Goal: Communication & Community: Answer question/provide support

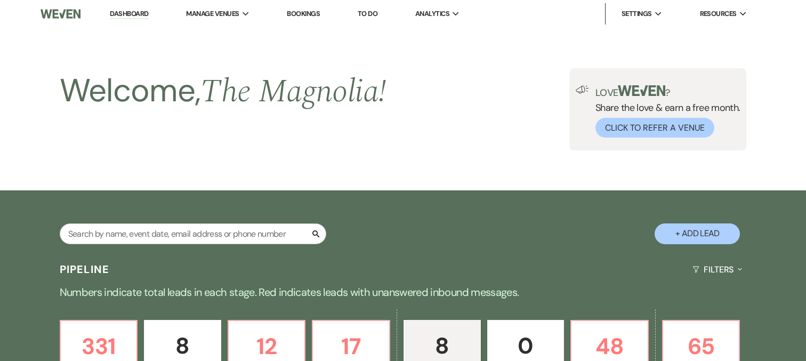
select select "5"
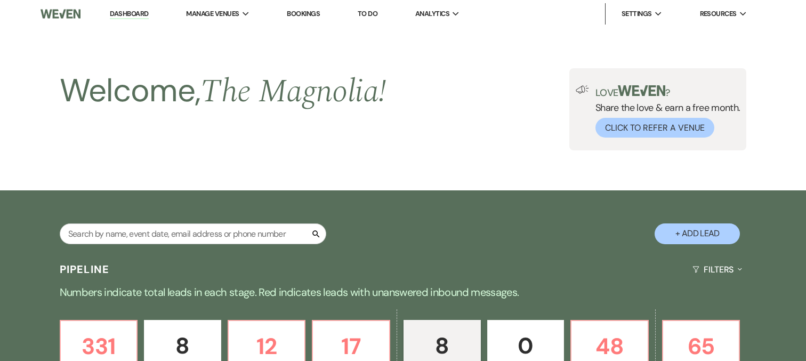
select select "5"
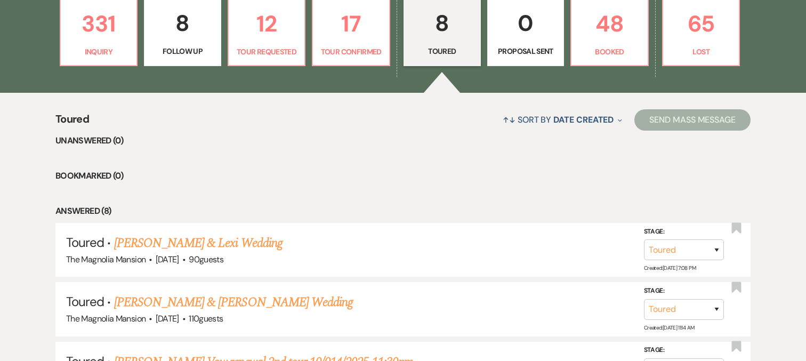
scroll to position [325, 0]
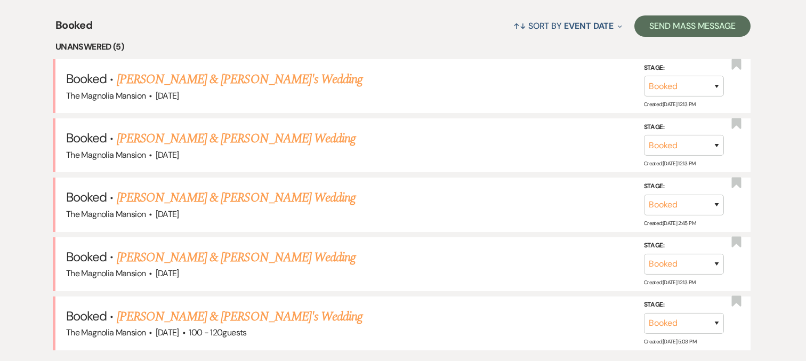
scroll to position [422, 0]
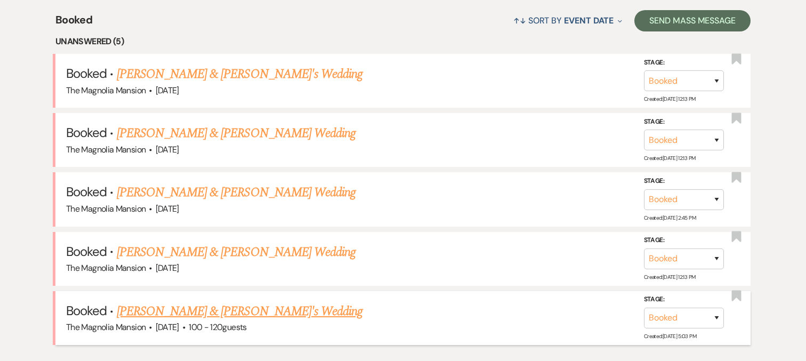
click at [236, 312] on link "[PERSON_NAME] & [PERSON_NAME]'s Wedding" at bounding box center [240, 311] width 246 height 19
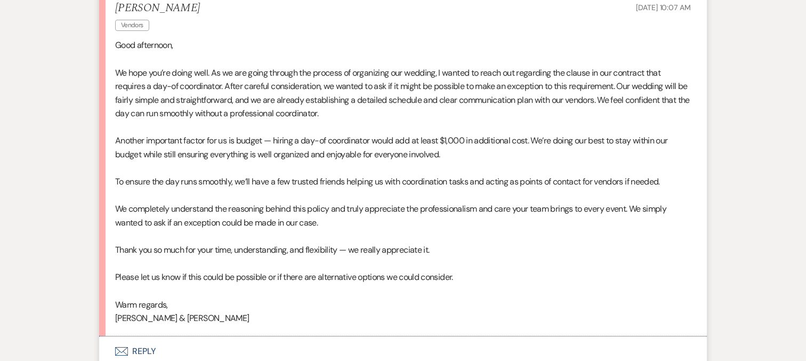
scroll to position [350, 0]
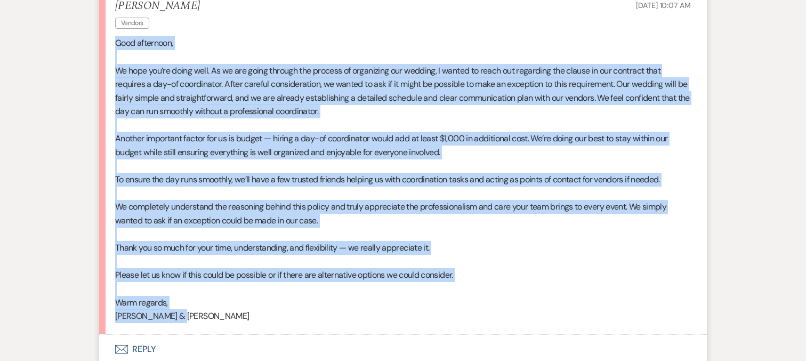
drag, startPoint x: 195, startPoint y: 312, endPoint x: 113, endPoint y: 39, distance: 285.4
click at [113, 39] on li "[PERSON_NAME] Vendors [DATE] 10:07 AM Good afternoon, We hope you’re doing well…" at bounding box center [402, 161] width 607 height 345
copy div "Lore ipsumdolo, Si amet con’ad elits doei. Te in utl etdol magnaal eni adminim …"
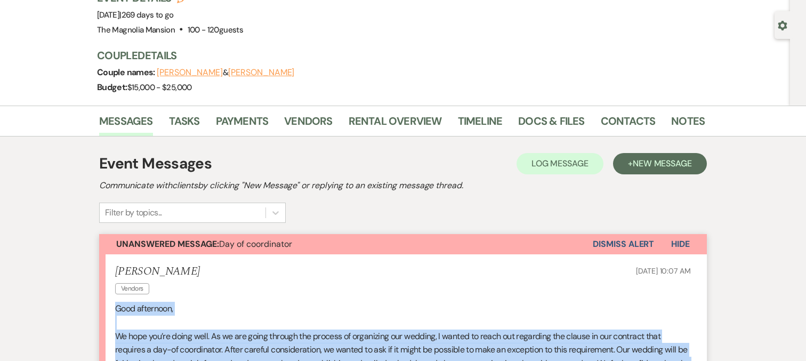
scroll to position [0, 0]
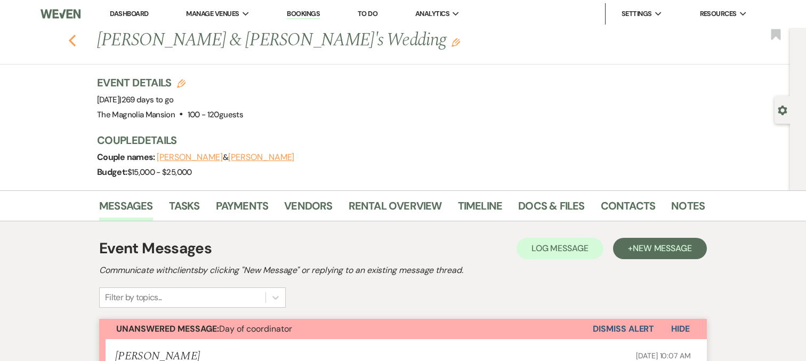
click at [70, 37] on icon "Previous" at bounding box center [72, 40] width 8 height 13
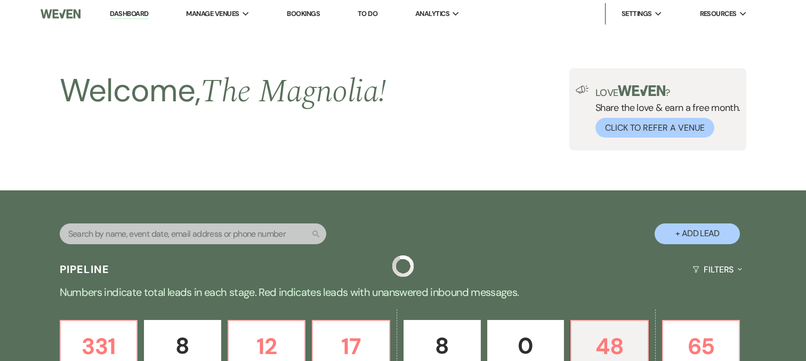
scroll to position [422, 0]
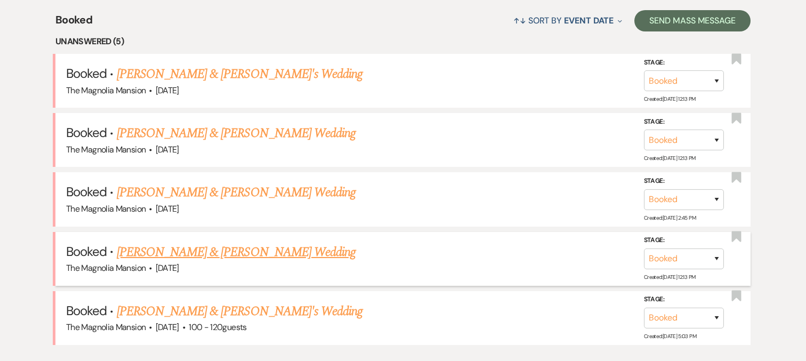
click at [192, 247] on link "[PERSON_NAME] & [PERSON_NAME] Wedding" at bounding box center [236, 251] width 239 height 19
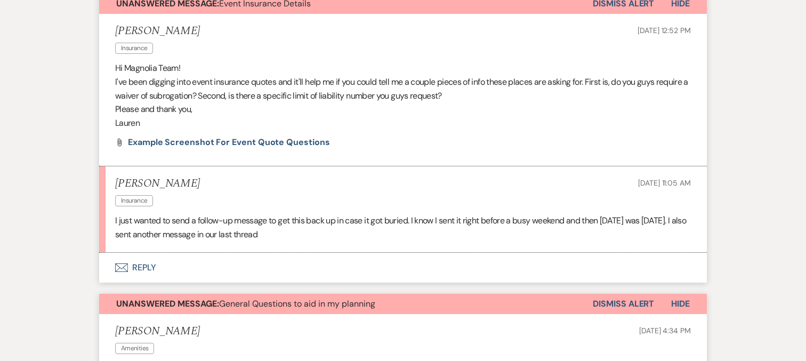
scroll to position [318, 0]
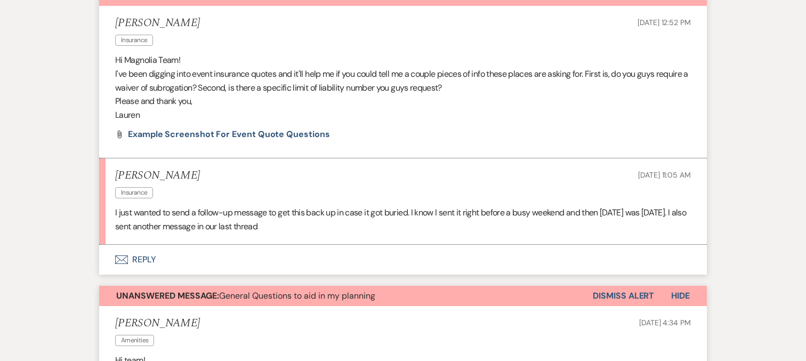
click at [377, 246] on button "Envelope Reply" at bounding box center [402, 260] width 607 height 30
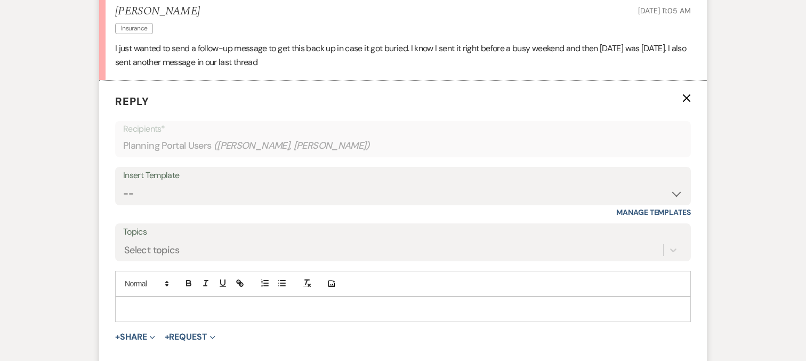
scroll to position [492, 0]
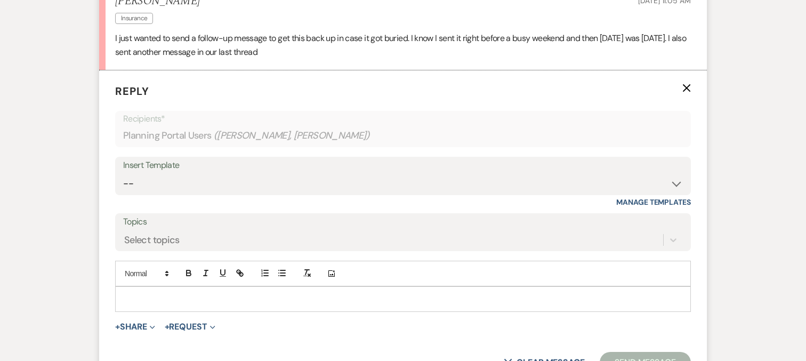
click at [188, 293] on p at bounding box center [403, 299] width 558 height 12
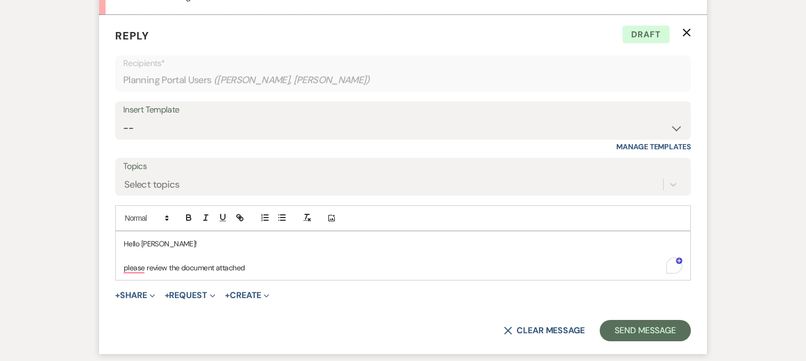
scroll to position [552, 0]
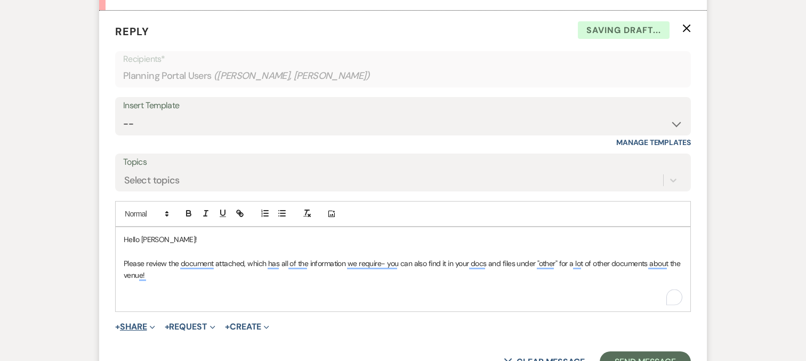
click at [145, 324] on button "+ Share Expand" at bounding box center [135, 326] width 40 height 9
click at [181, 351] on span "Doc Upload Documents" at bounding box center [158, 347] width 61 height 11
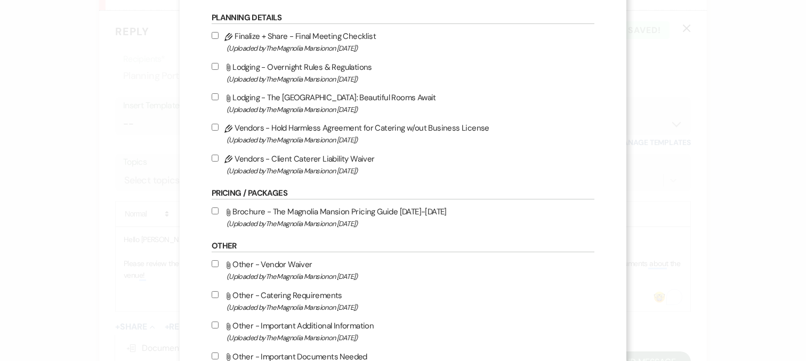
scroll to position [490, 0]
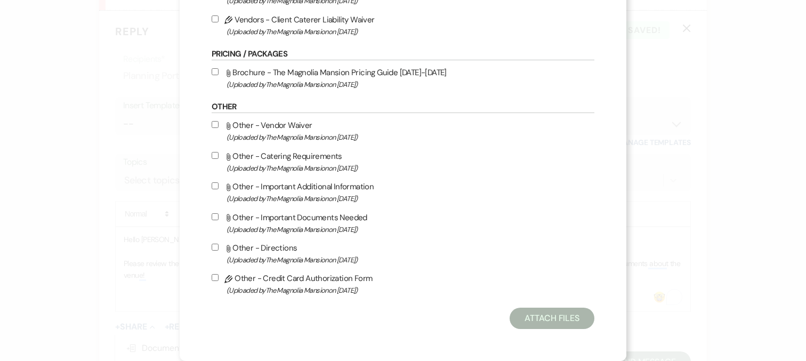
click at [326, 220] on label "Attach File Other - Important Documents Needed (Uploaded by The Magnolia Mansio…" at bounding box center [403, 222] width 383 height 25
click at [218, 220] on input "Attach File Other - Important Documents Needed (Uploaded by The Magnolia Mansio…" at bounding box center [215, 216] width 7 height 7
checkbox input "true"
click at [527, 317] on button "Attach Files" at bounding box center [551, 317] width 85 height 21
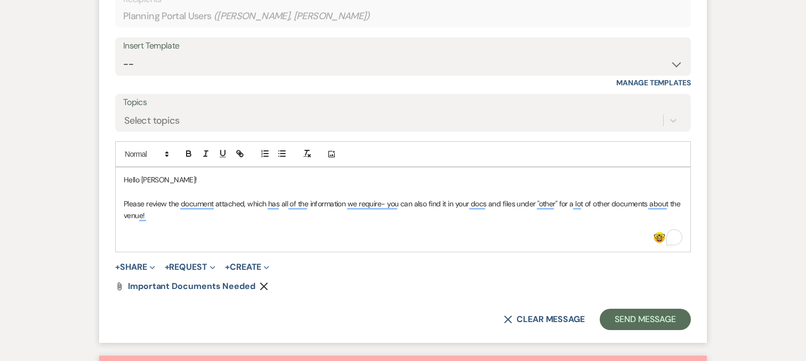
scroll to position [615, 0]
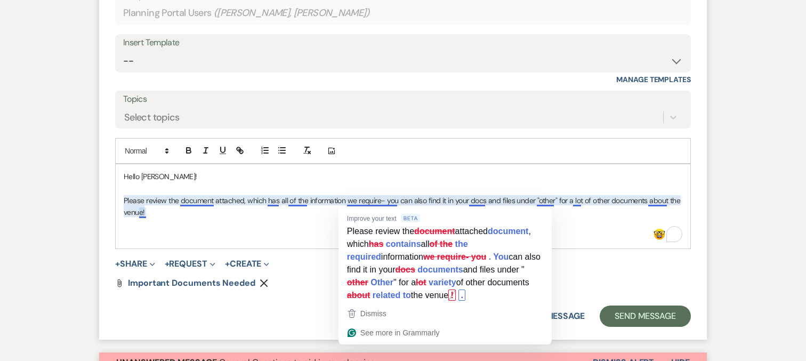
click at [382, 201] on p "Please review the document attached, which has all of the information we requir…" at bounding box center [403, 206] width 558 height 24
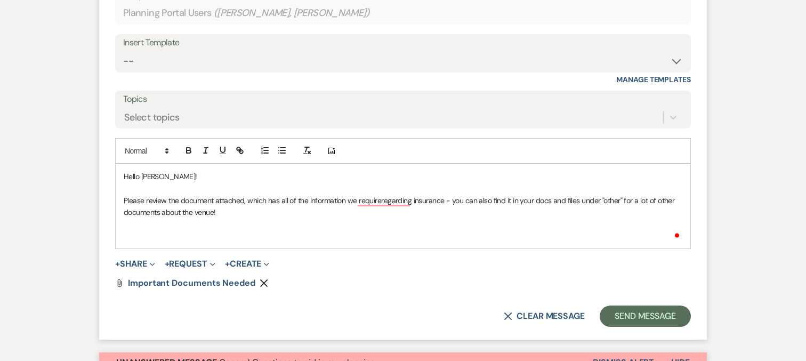
click at [294, 237] on p "To enrich screen reader interactions, please activate Accessibility in Grammarl…" at bounding box center [403, 236] width 558 height 12
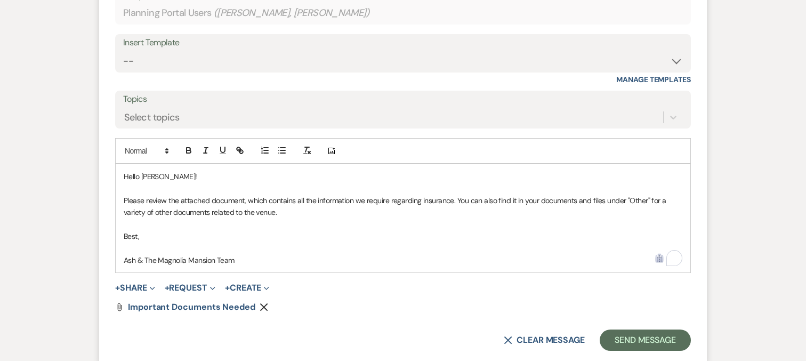
click at [577, 199] on p "Please review the attached document, which contains all the information we requ…" at bounding box center [403, 206] width 558 height 24
click at [617, 337] on button "Send Message" at bounding box center [644, 339] width 91 height 21
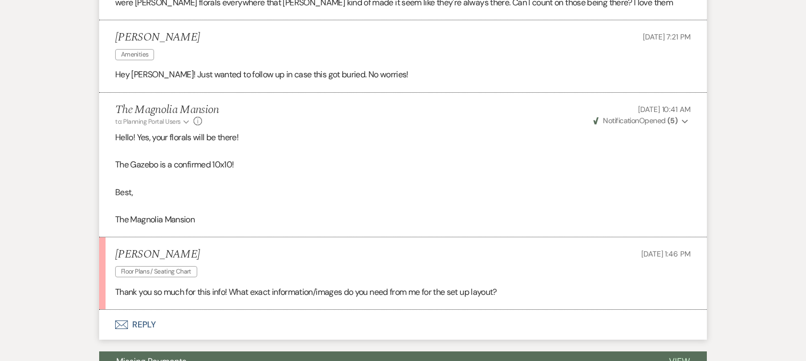
scroll to position [1573, 0]
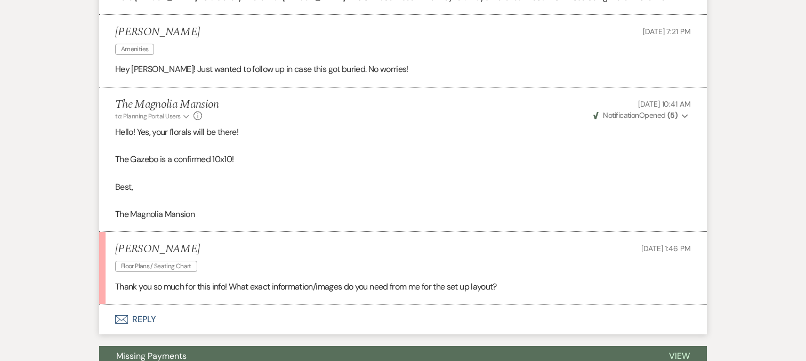
click at [247, 320] on button "Envelope Reply" at bounding box center [402, 319] width 607 height 30
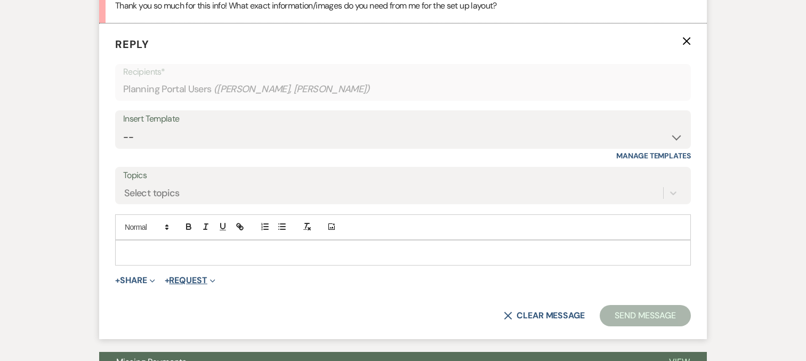
scroll to position [1855, 0]
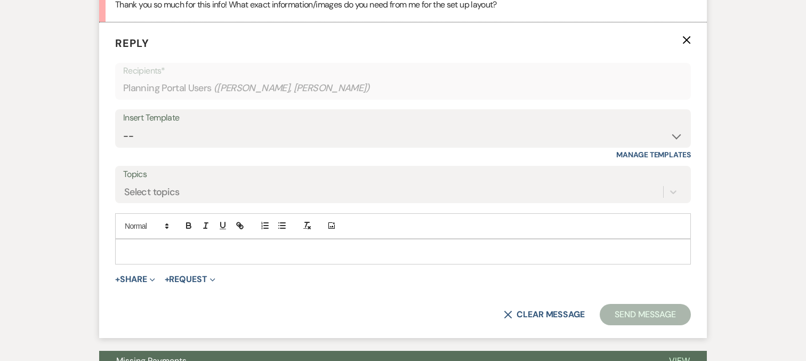
click at [207, 244] on div at bounding box center [403, 251] width 574 height 25
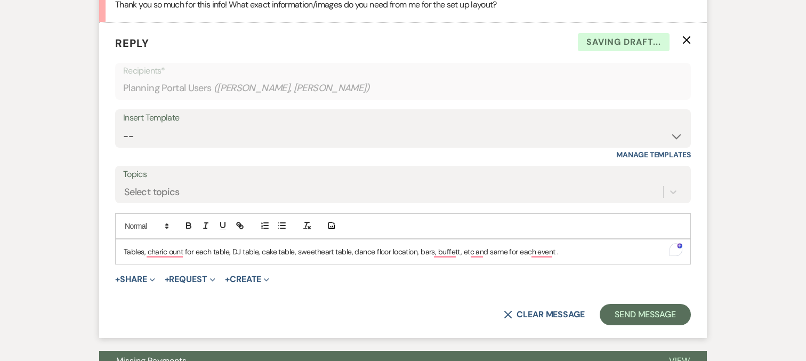
click at [317, 252] on p "Tables, charic ount for each table, DJ table, cake table, sweetheart table, dan…" at bounding box center [403, 252] width 558 height 12
copy p "Tables, charic ount for each table, DJ table, cake table, sweetheart table, dan…"
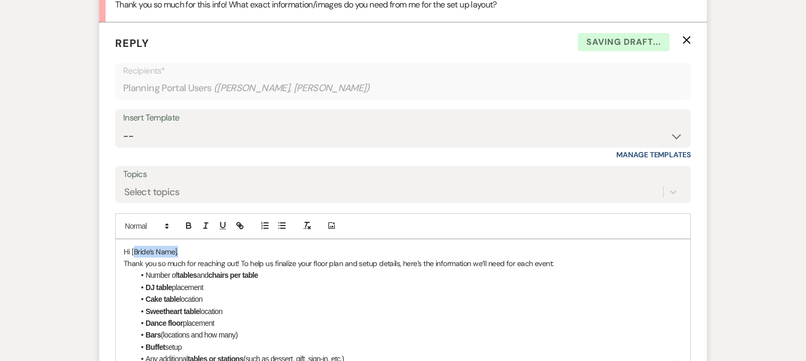
drag, startPoint x: 198, startPoint y: 247, endPoint x: 133, endPoint y: 247, distance: 64.5
click at [133, 247] on p "Hi [Bride’s Name]," at bounding box center [403, 252] width 558 height 12
drag, startPoint x: 240, startPoint y: 262, endPoint x: 92, endPoint y: 265, distance: 147.6
click at [155, 263] on p "To help us finalize your floor plan and setup details, here’s the information w…" at bounding box center [403, 263] width 558 height 12
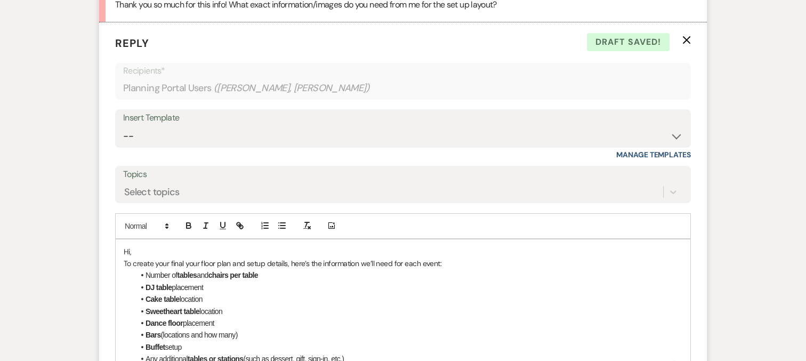
click at [199, 262] on p "To create your final your floor plan and setup details, here’s the information …" at bounding box center [403, 263] width 558 height 12
drag, startPoint x: 231, startPoint y: 262, endPoint x: 272, endPoint y: 261, distance: 40.5
click at [272, 261] on p "To create your final floor plan and setup details, here’s the information we’ll…" at bounding box center [403, 263] width 558 height 12
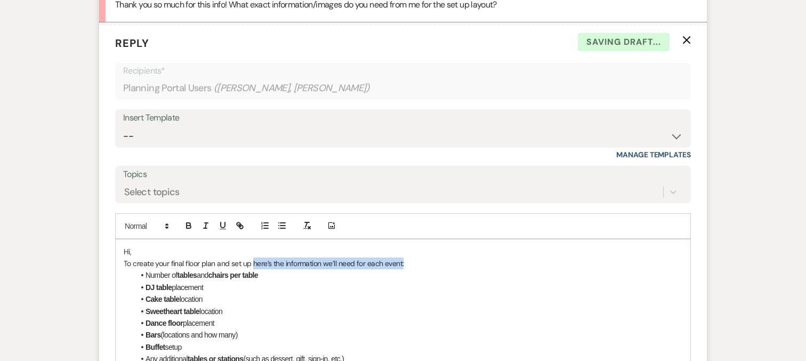
drag, startPoint x: 251, startPoint y: 263, endPoint x: 430, endPoint y: 259, distance: 179.1
click at [430, 259] on p "To create your final floor plan and set up here’s the information we’ll need fo…" at bounding box center [403, 263] width 558 height 12
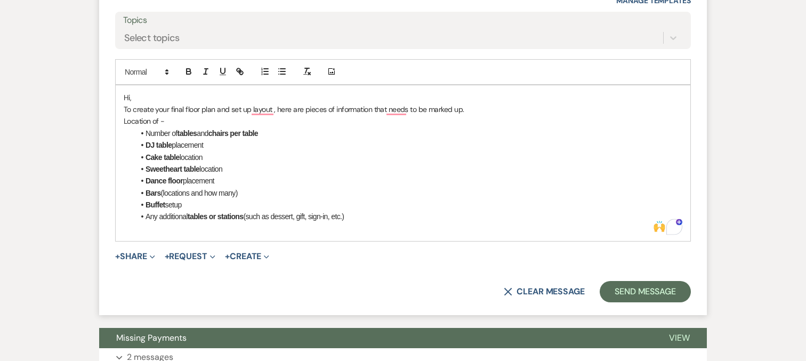
scroll to position [2013, 0]
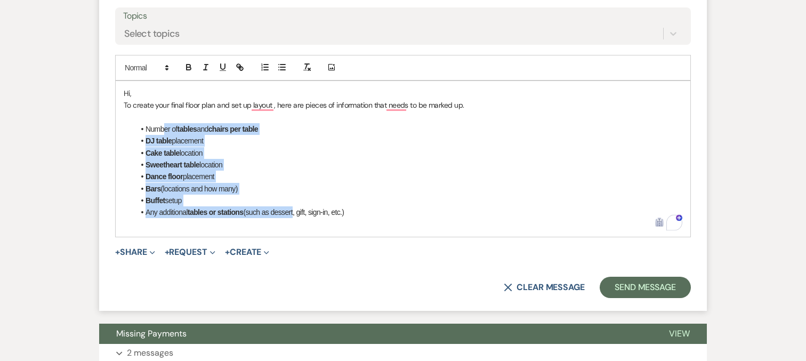
drag, startPoint x: 296, startPoint y: 215, endPoint x: 165, endPoint y: 129, distance: 155.9
click at [165, 129] on ul "Number of tables and chairs per table DJ table placement Cake table location Sw…" at bounding box center [408, 170] width 548 height 95
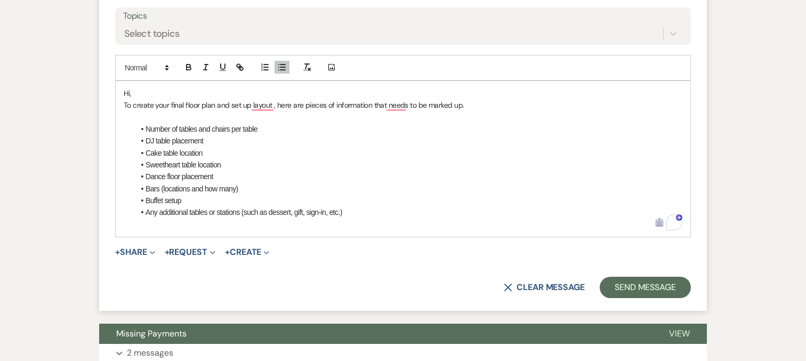
click at [359, 212] on li "Any additional tables or stations (such as dessert, gift, sign-in, etc.)" at bounding box center [408, 212] width 548 height 12
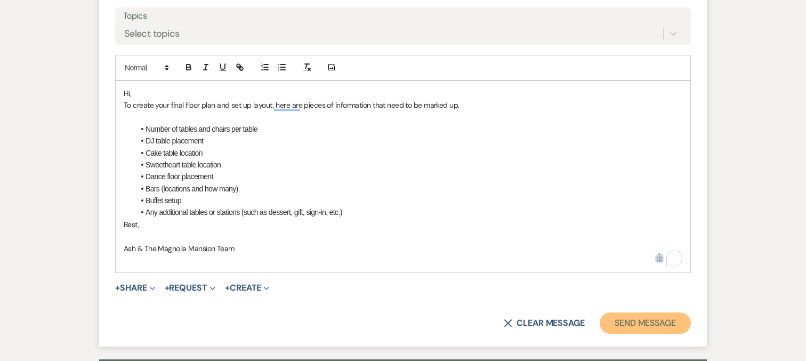
click at [611, 320] on button "Send Message" at bounding box center [644, 322] width 91 height 21
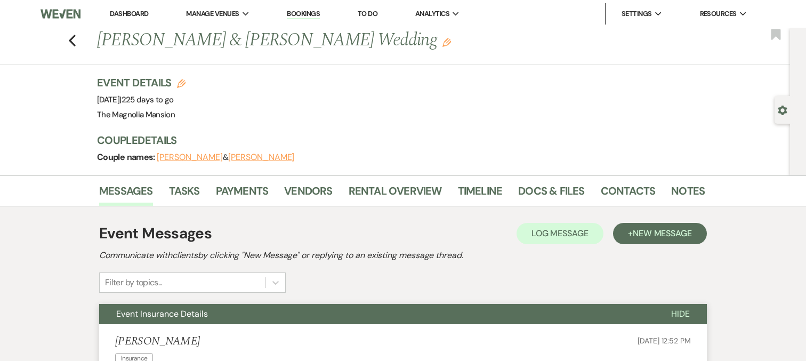
scroll to position [0, 0]
click at [70, 39] on use "button" at bounding box center [72, 41] width 7 height 12
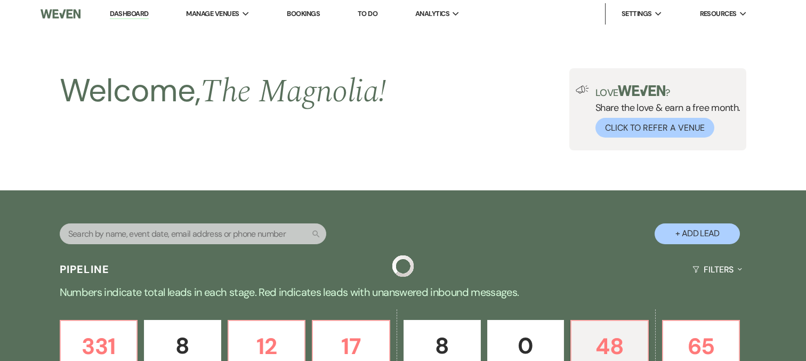
scroll to position [422, 0]
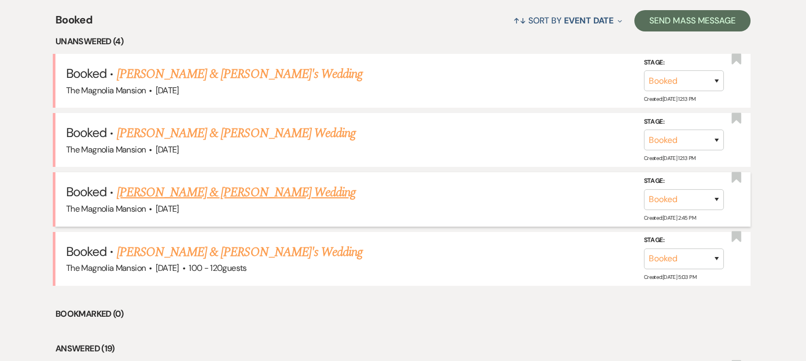
click at [200, 198] on link "[PERSON_NAME] & [PERSON_NAME] Wedding" at bounding box center [236, 192] width 239 height 19
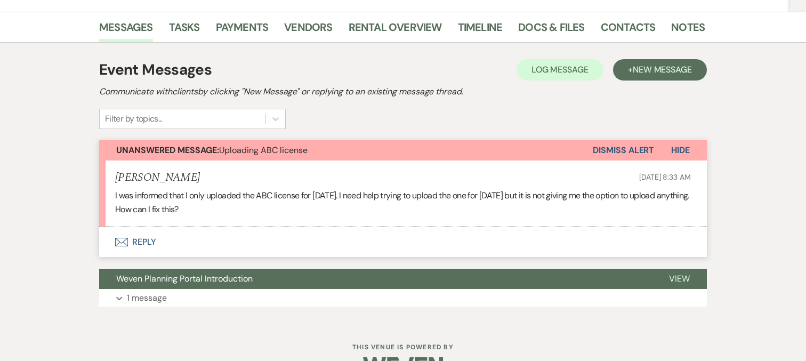
scroll to position [163, 0]
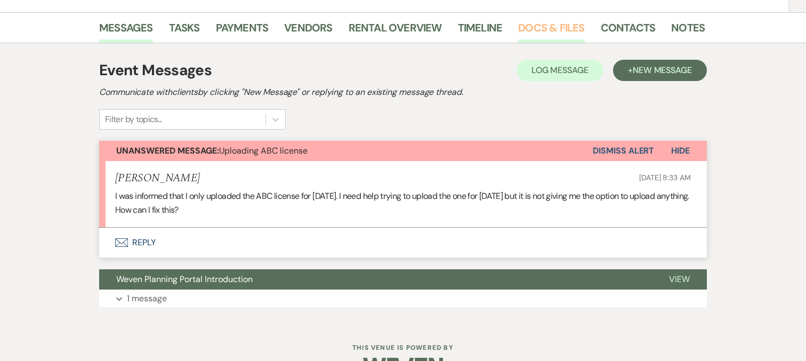
click at [522, 28] on link "Docs & Files" at bounding box center [551, 30] width 66 height 23
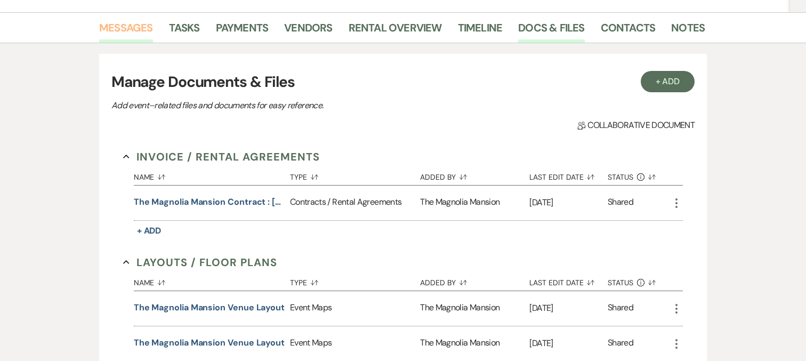
click at [133, 32] on link "Messages" at bounding box center [126, 30] width 54 height 23
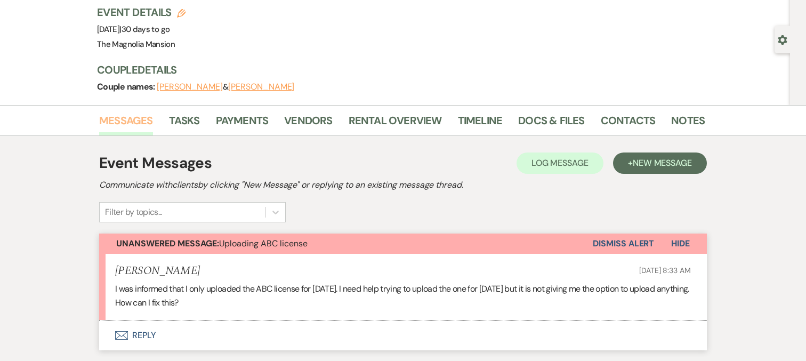
scroll to position [9, 0]
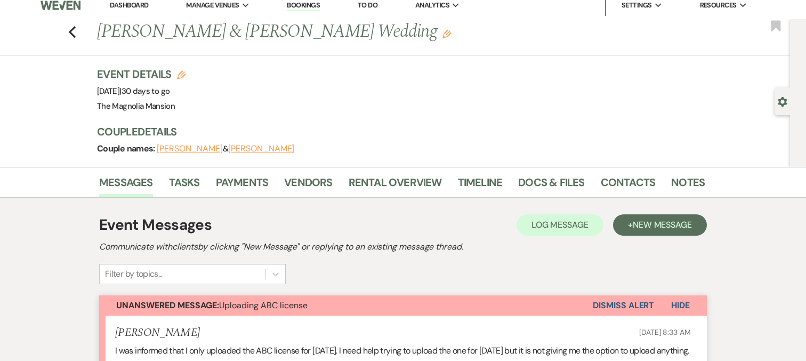
click at [78, 28] on div "Previous [PERSON_NAME] & [PERSON_NAME] Wedding Edit Bookmark" at bounding box center [392, 37] width 795 height 37
click at [71, 27] on icon "Previous" at bounding box center [72, 32] width 8 height 13
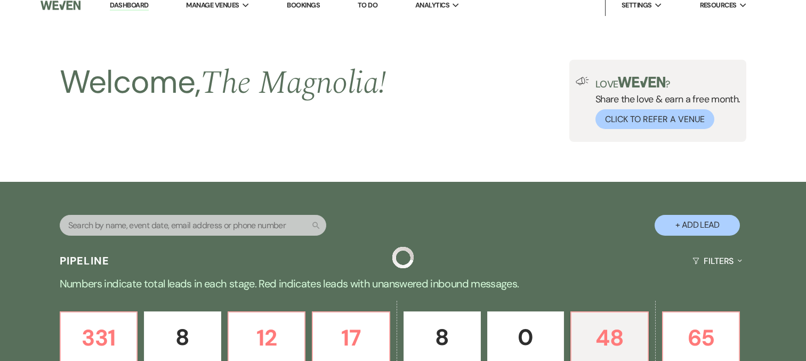
scroll to position [422, 0]
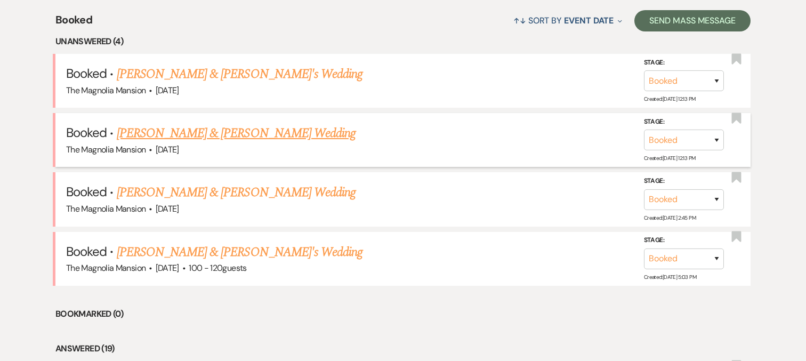
click at [233, 132] on link "[PERSON_NAME] & [PERSON_NAME] Wedding" at bounding box center [236, 133] width 239 height 19
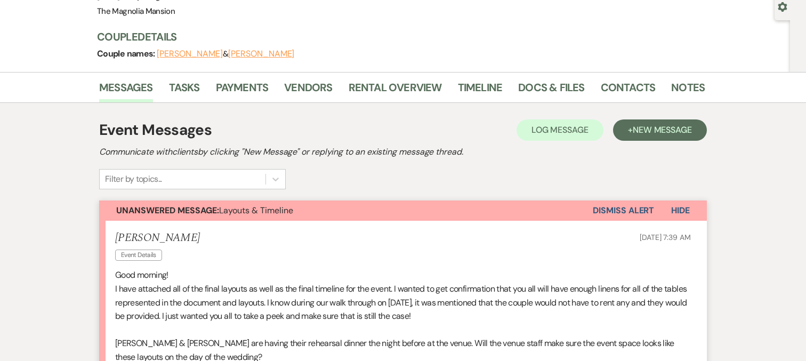
scroll to position [79, 0]
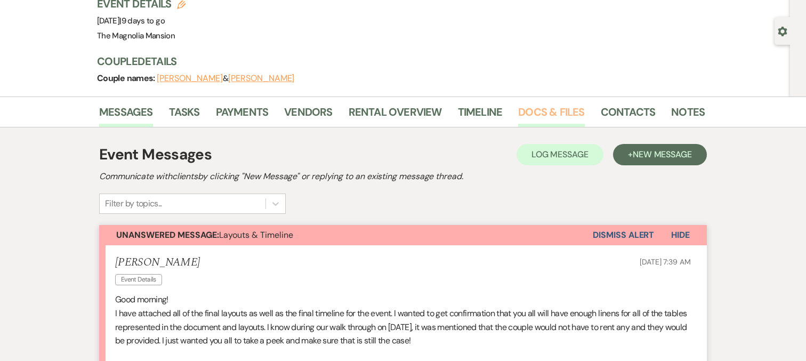
click at [524, 112] on link "Docs & Files" at bounding box center [551, 114] width 66 height 23
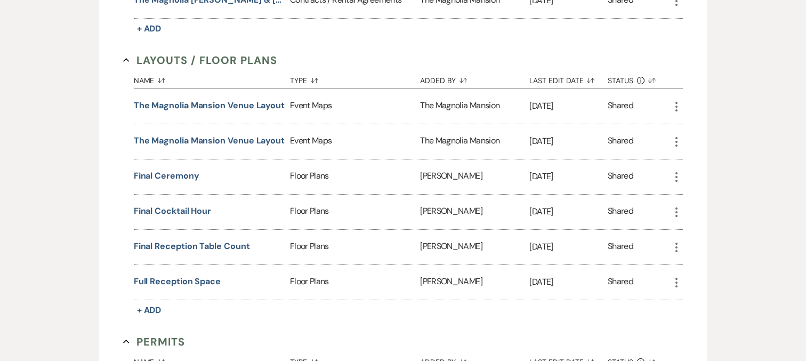
scroll to position [594, 0]
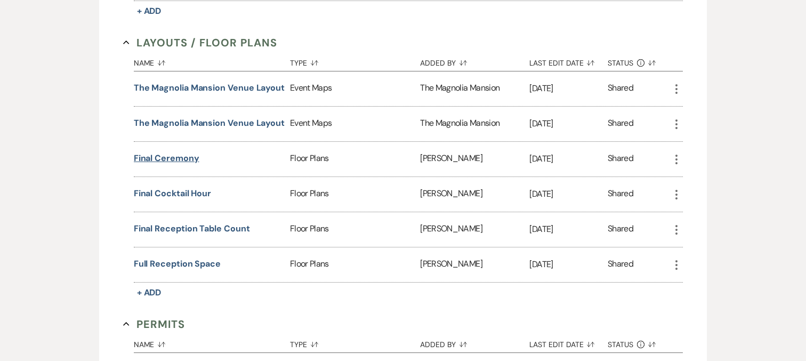
click at [176, 152] on button "Final Ceremony" at bounding box center [167, 158] width 66 height 13
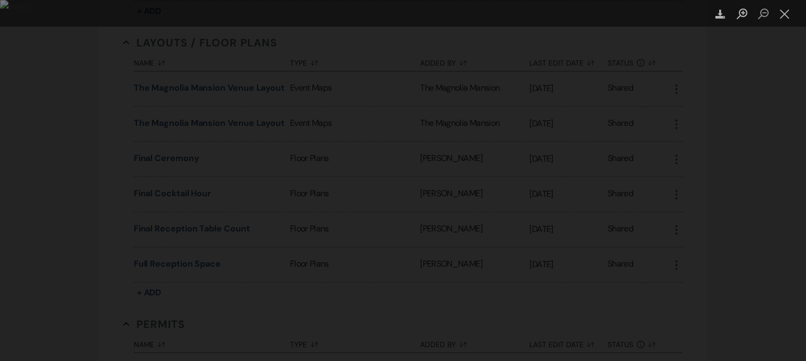
click at [236, 133] on div "Lightbox" at bounding box center [403, 180] width 806 height 361
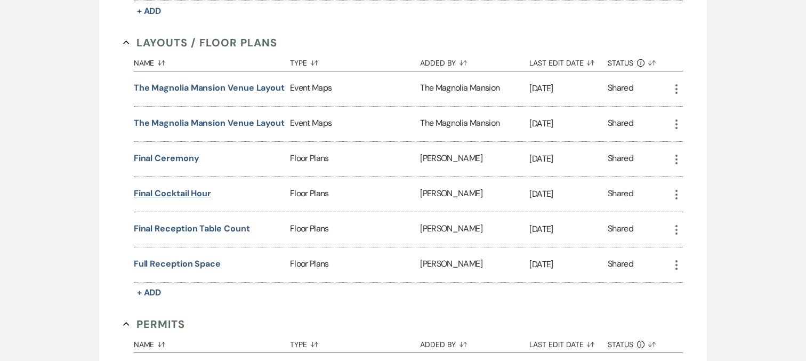
click at [183, 190] on button "Final Cocktail Hour" at bounding box center [172, 193] width 77 height 13
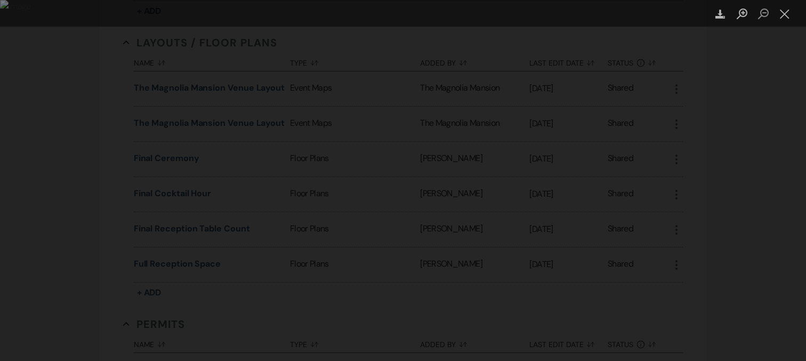
click at [119, 110] on div "Lightbox" at bounding box center [403, 180] width 806 height 361
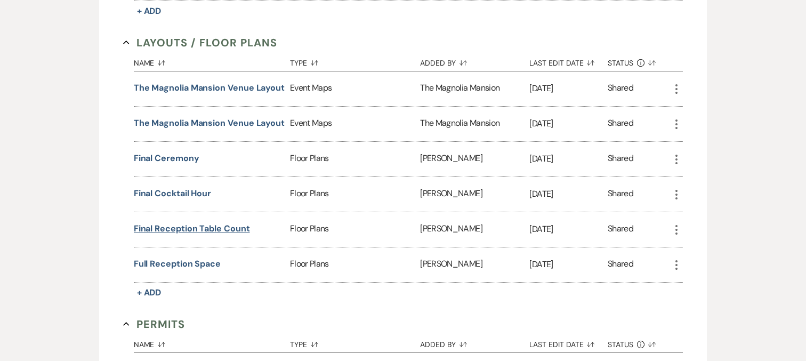
click at [167, 224] on button "Final Reception Table Count" at bounding box center [192, 228] width 116 height 13
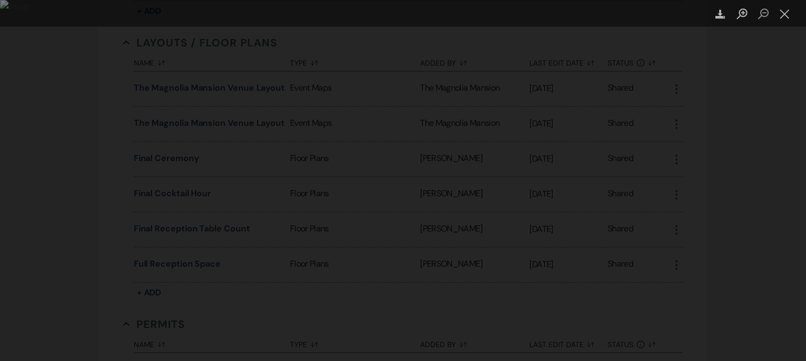
click at [450, 63] on div "Lightbox" at bounding box center [403, 180] width 806 height 361
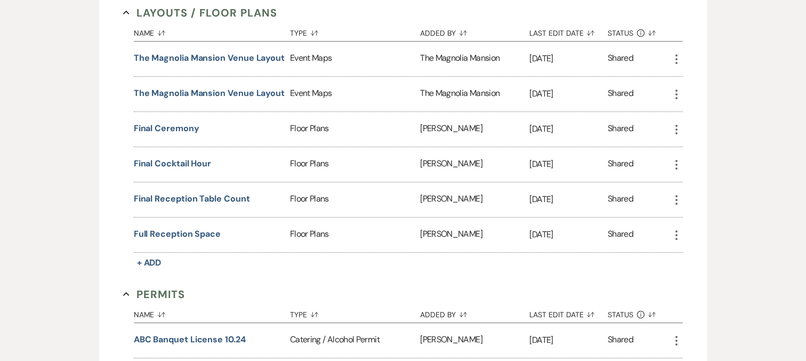
scroll to position [622, 0]
click at [218, 229] on button "Full Reception Space" at bounding box center [177, 235] width 87 height 13
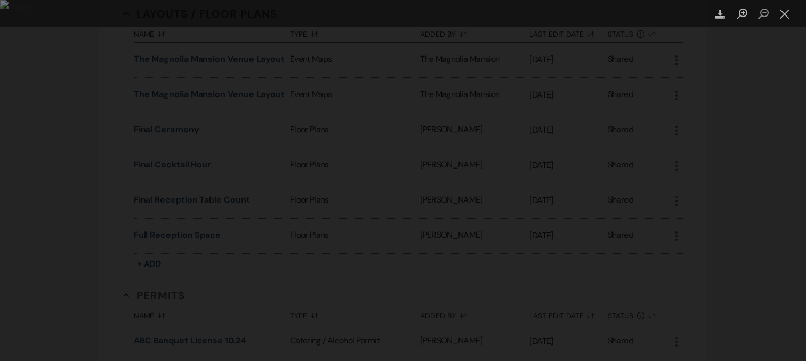
click at [598, 52] on div "Lightbox" at bounding box center [403, 180] width 806 height 361
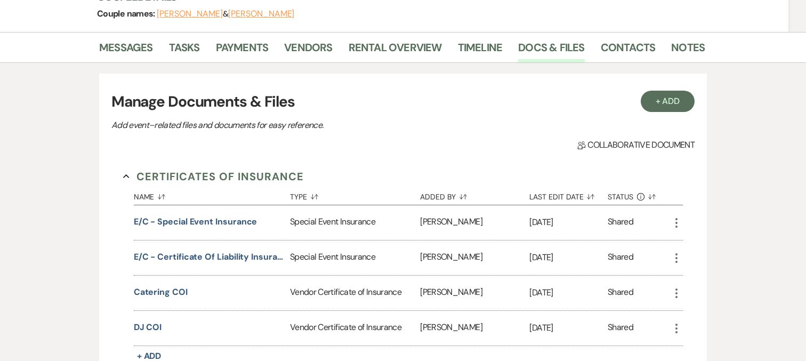
scroll to position [0, 0]
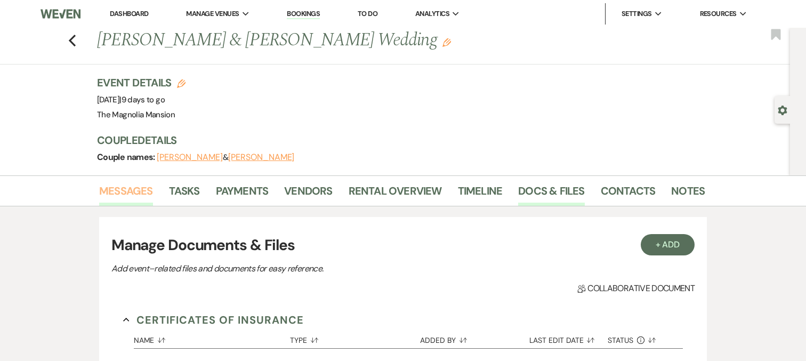
click at [140, 199] on link "Messages" at bounding box center [126, 193] width 54 height 23
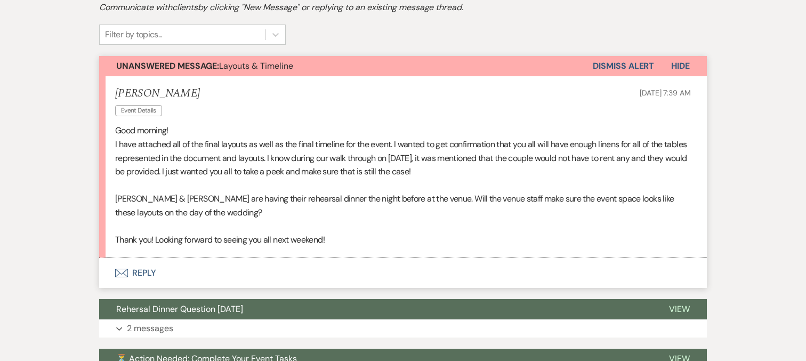
scroll to position [289, 0]
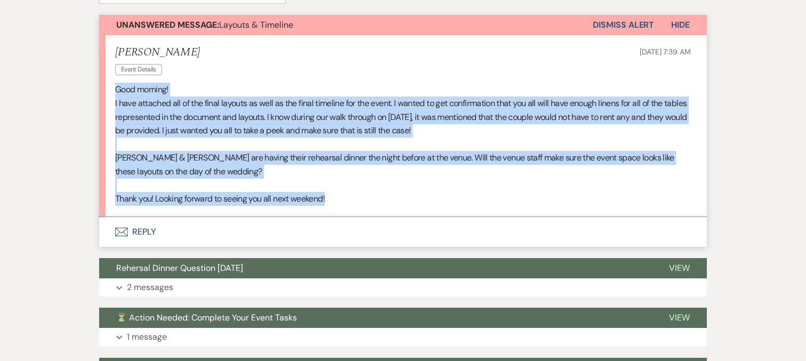
drag, startPoint x: 336, startPoint y: 199, endPoint x: 103, endPoint y: 84, distance: 260.2
click at [103, 84] on li "[PERSON_NAME] Event Details [DATE] 7:39 AM Good morning! I have attached all of…" at bounding box center [402, 125] width 607 height 181
copy div "Good morning! I have attached all of the final layouts as well as the final tim…"
click at [166, 232] on button "Envelope Reply" at bounding box center [402, 232] width 607 height 30
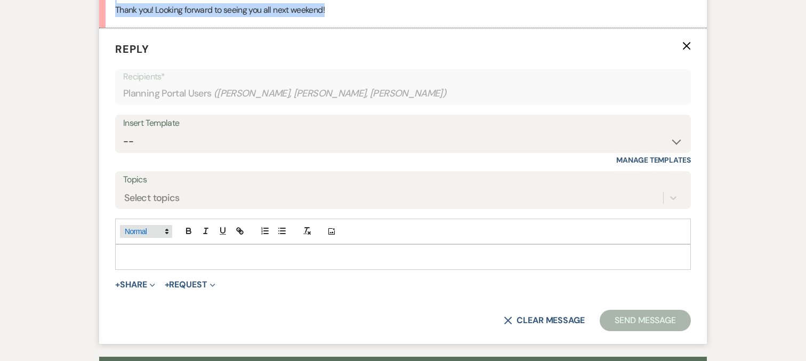
scroll to position [483, 0]
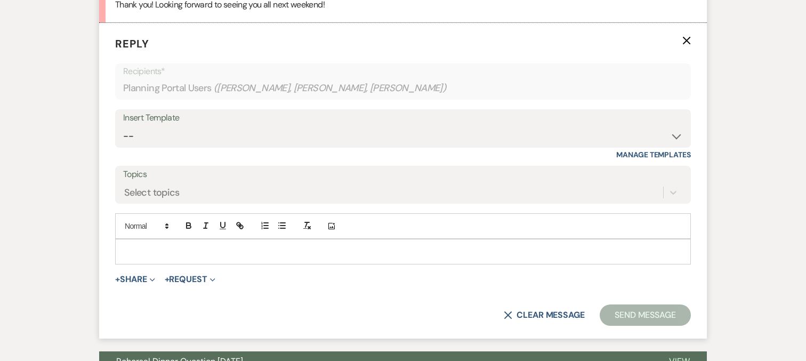
click at [164, 244] on div at bounding box center [403, 251] width 574 height 25
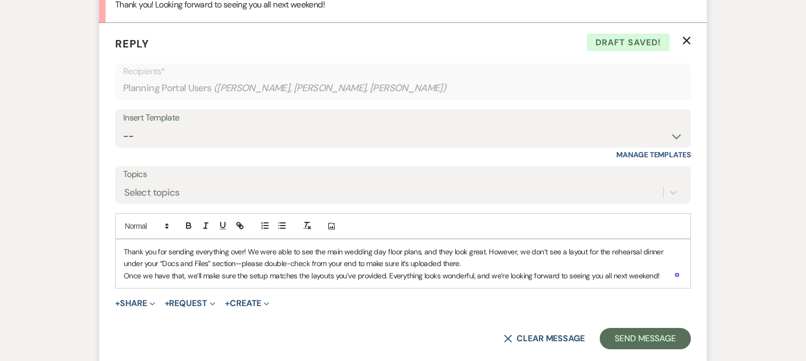
click at [473, 259] on p "Thank you for sending everything over! We were able to see the main wedding day…" at bounding box center [403, 258] width 558 height 24
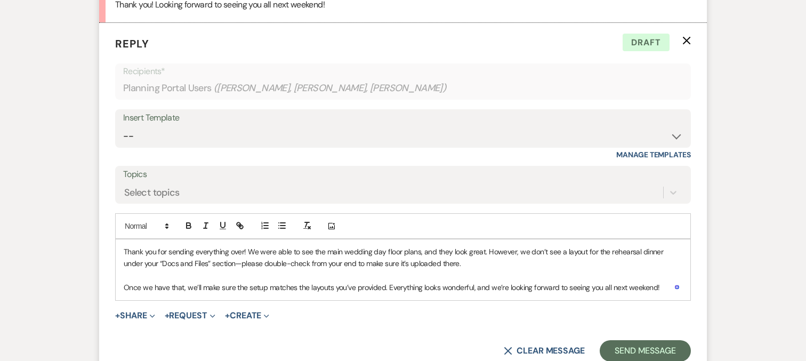
click at [152, 285] on p "Once we have that, we’ll make sure the setup matches the layouts you’ve provide…" at bounding box center [403, 287] width 558 height 12
click at [154, 285] on p "Once we have that, we’ll make sure the setup matches the layouts you’ve provide…" at bounding box center [403, 287] width 558 height 12
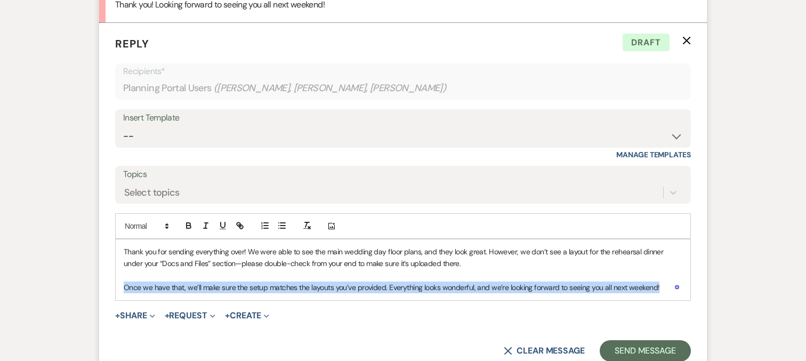
click at [154, 285] on p "Once we have that, we’ll make sure the setup matches the layouts you’ve provide…" at bounding box center [403, 287] width 558 height 12
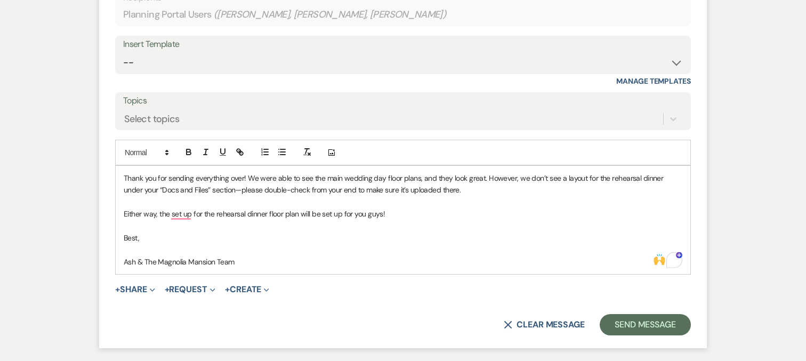
scroll to position [557, 0]
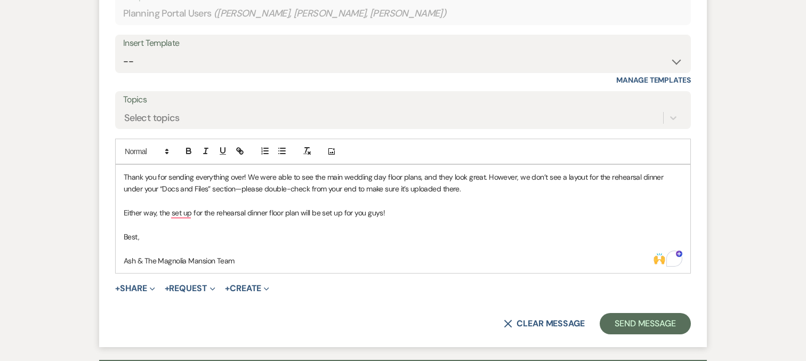
click at [451, 190] on p "Thank you for sending everything over! We were able to see the main wedding day…" at bounding box center [403, 183] width 558 height 24
click at [615, 323] on button "Send Message" at bounding box center [644, 323] width 91 height 21
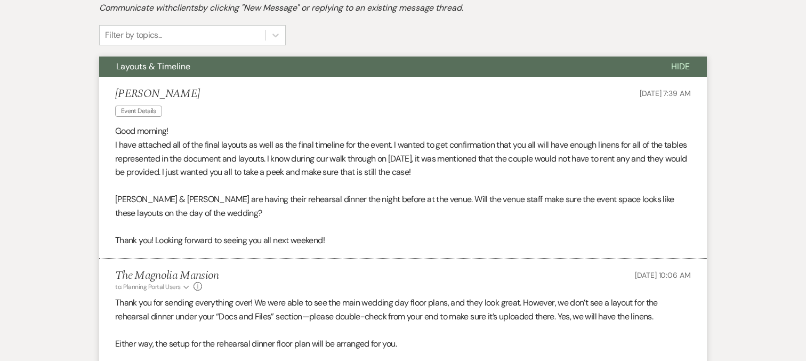
scroll to position [0, 0]
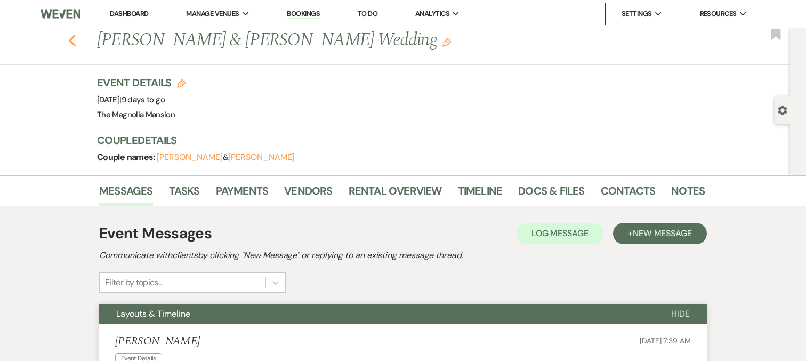
click at [70, 33] on button "Previous" at bounding box center [72, 39] width 8 height 15
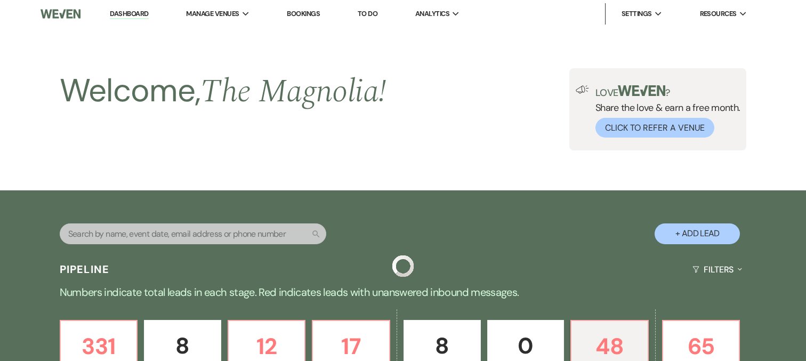
scroll to position [422, 0]
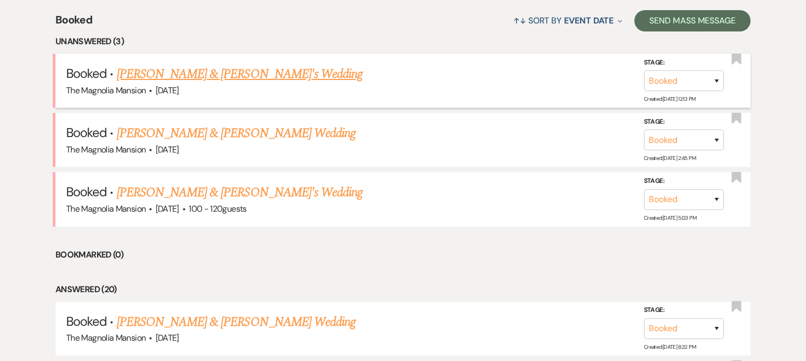
click at [192, 69] on link "[PERSON_NAME] & [PERSON_NAME]'s Wedding" at bounding box center [240, 73] width 246 height 19
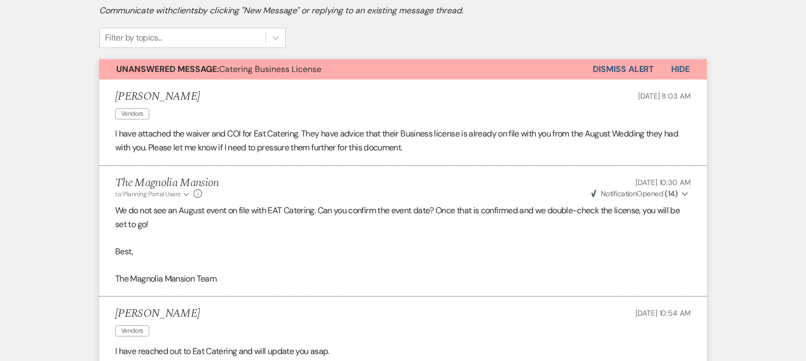
scroll to position [206, 0]
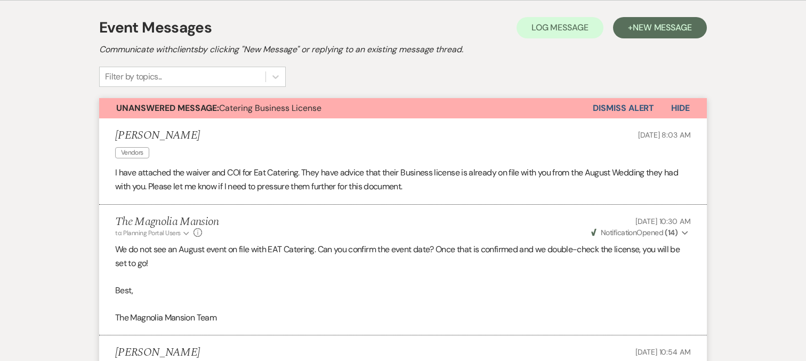
click at [614, 112] on button "Dismiss Alert" at bounding box center [623, 108] width 61 height 20
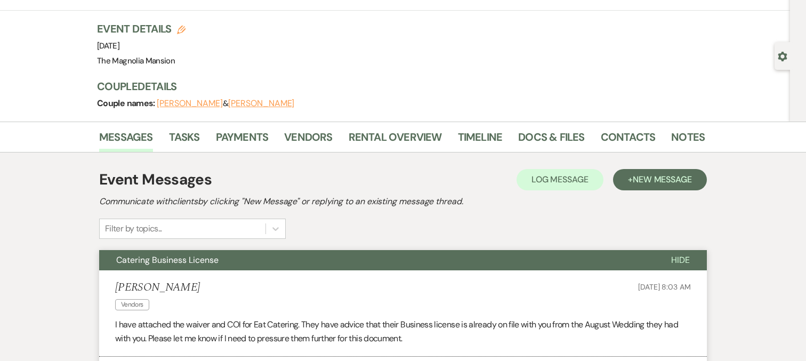
scroll to position [0, 0]
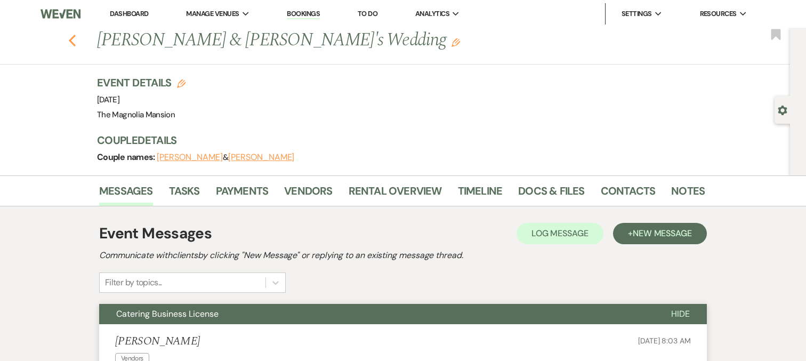
click at [75, 35] on use "button" at bounding box center [72, 41] width 7 height 12
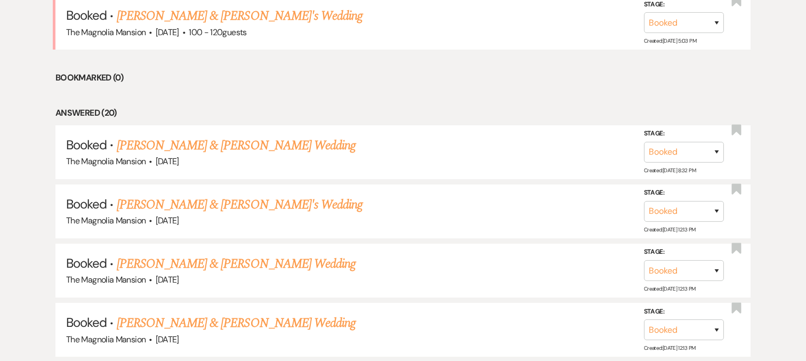
scroll to position [523, 0]
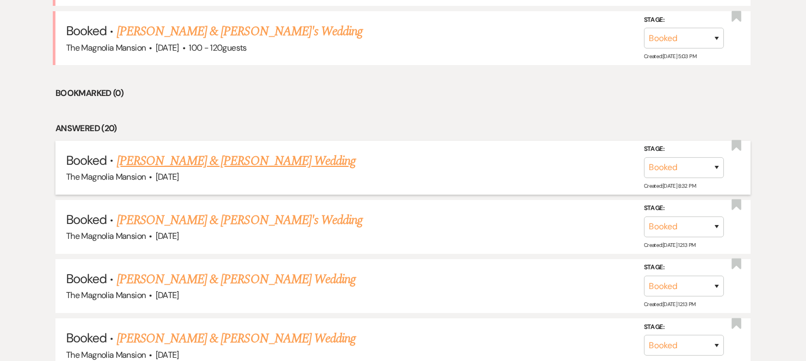
click at [299, 159] on link "[PERSON_NAME] & [PERSON_NAME] Wedding" at bounding box center [236, 160] width 239 height 19
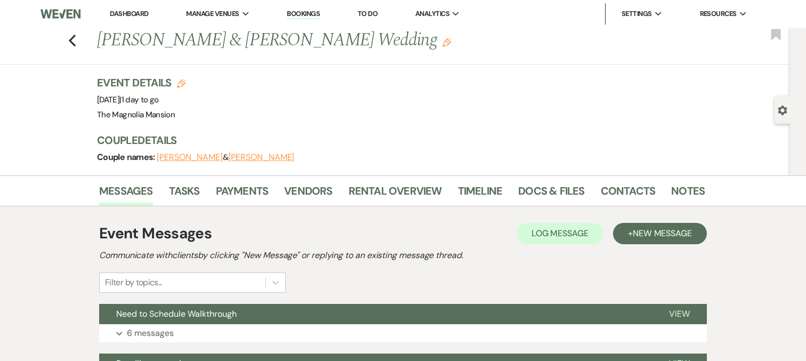
click at [197, 180] on li "Tasks" at bounding box center [192, 193] width 47 height 26
click at [196, 188] on link "Tasks" at bounding box center [184, 193] width 31 height 23
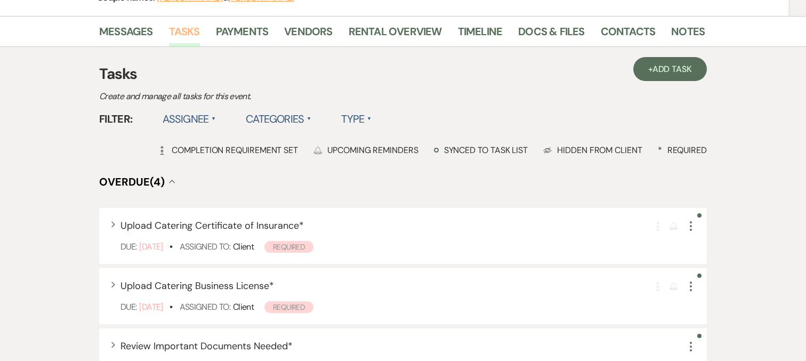
scroll to position [156, 0]
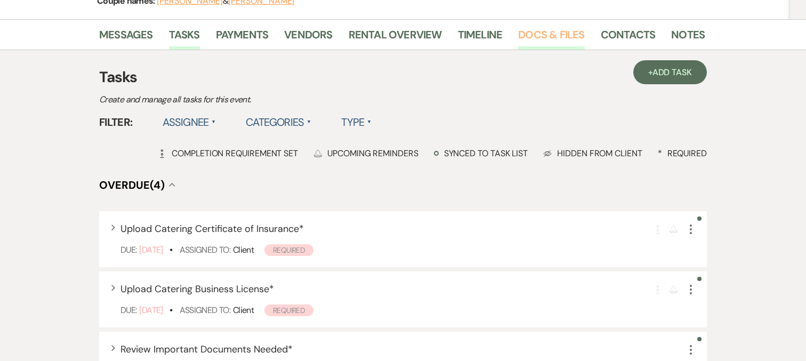
click at [549, 28] on link "Docs & Files" at bounding box center [551, 37] width 66 height 23
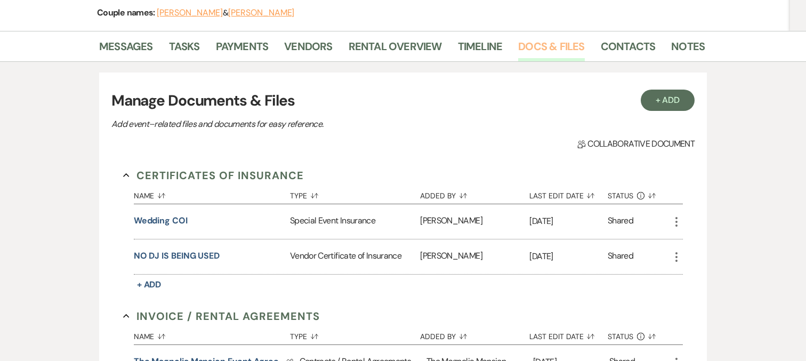
scroll to position [112, 0]
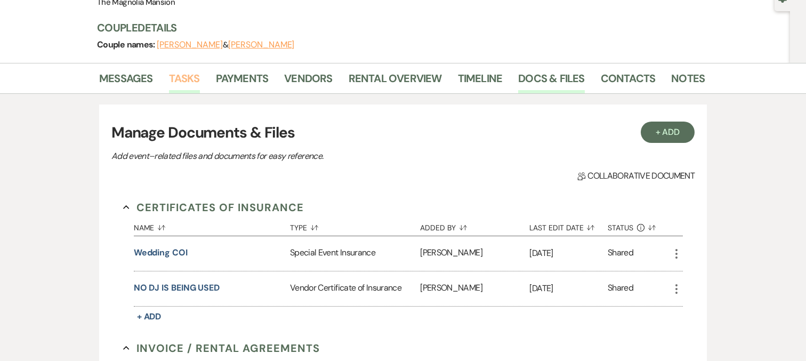
click at [191, 79] on link "Tasks" at bounding box center [184, 81] width 31 height 23
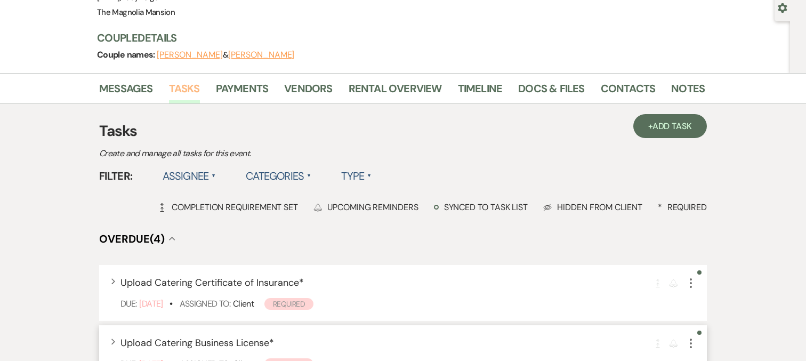
scroll to position [90, 0]
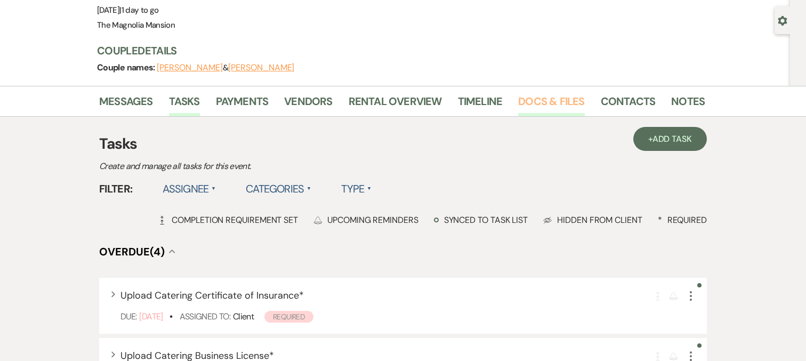
click at [540, 102] on link "Docs & Files" at bounding box center [551, 104] width 66 height 23
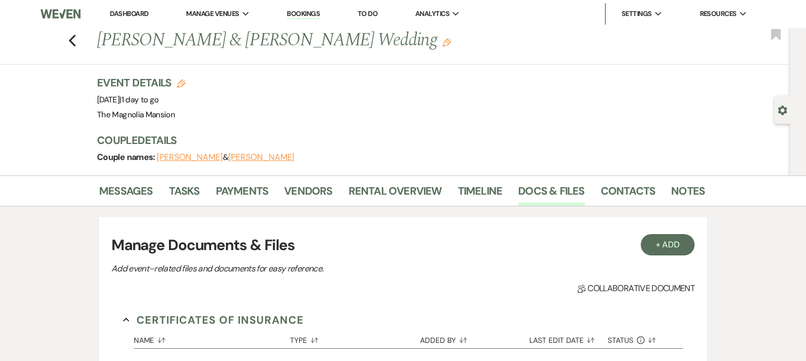
click at [132, 181] on li "Messages" at bounding box center [134, 193] width 70 height 26
click at [132, 183] on link "Messages" at bounding box center [126, 193] width 54 height 23
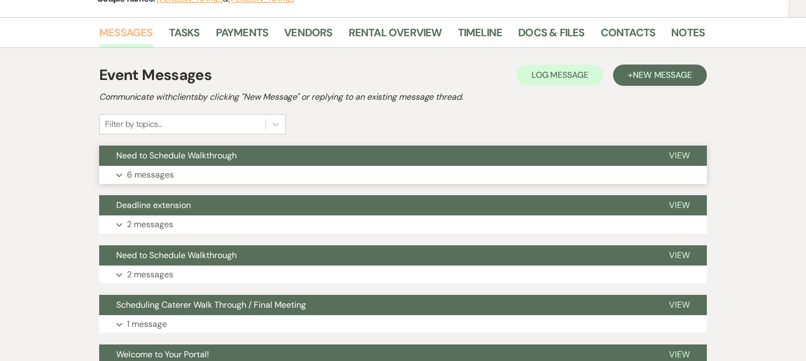
scroll to position [161, 0]
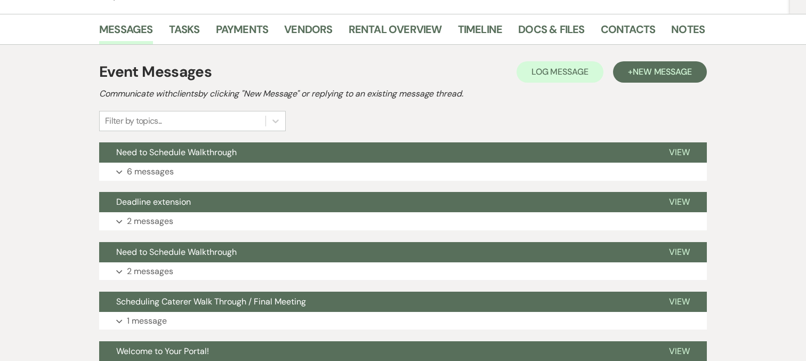
click at [644, 57] on div "Event Messages Log Log Message + New Message Communicate with clients by clicki…" at bounding box center [402, 269] width 607 height 428
click at [391, 167] on button "Expand 6 messages" at bounding box center [402, 172] width 607 height 18
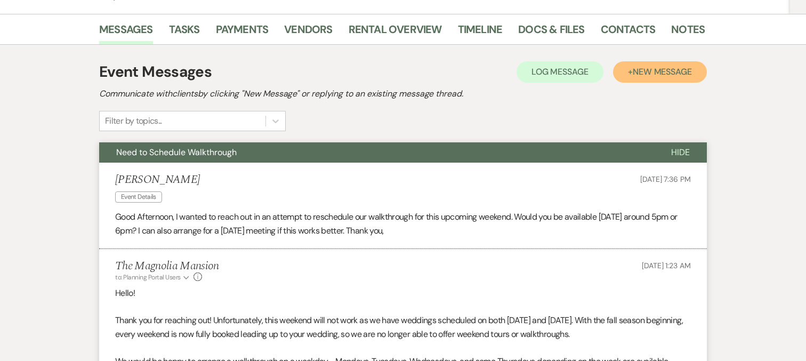
click at [637, 69] on span "New Message" at bounding box center [662, 71] width 59 height 11
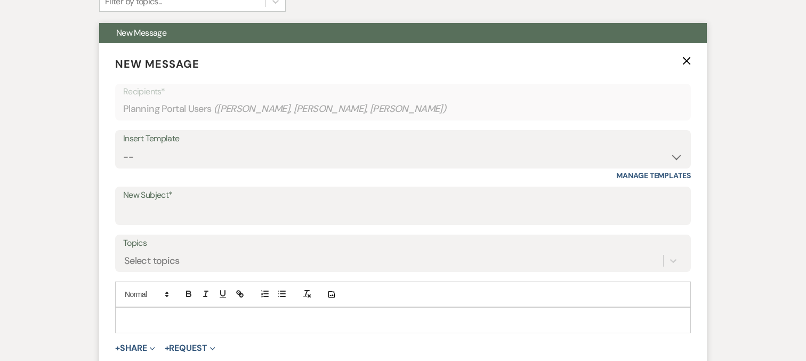
scroll to position [307, 0]
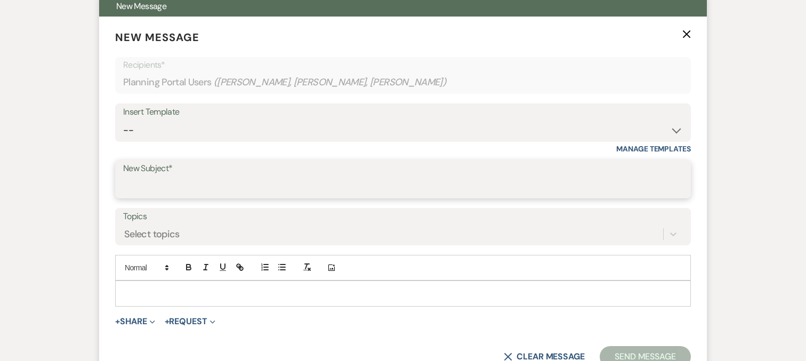
click at [168, 180] on input "New Subject*" at bounding box center [403, 186] width 560 height 21
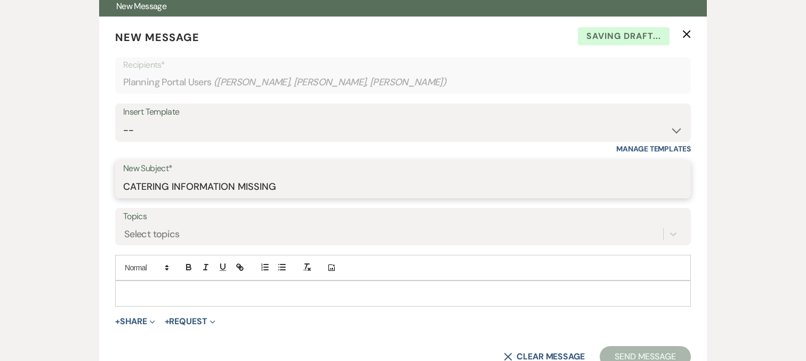
type input "CATERING INFORMATION MISSING"
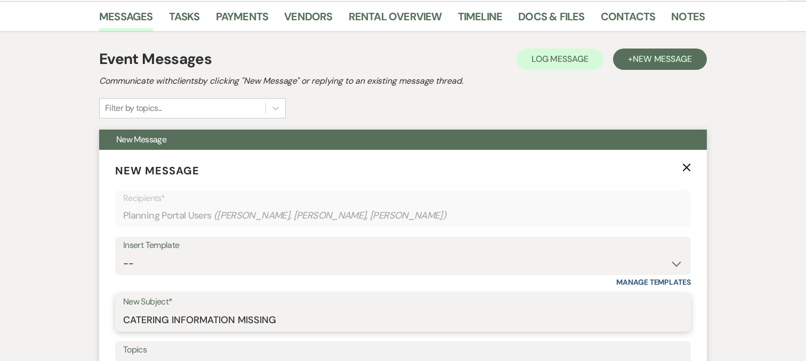
scroll to position [156, 0]
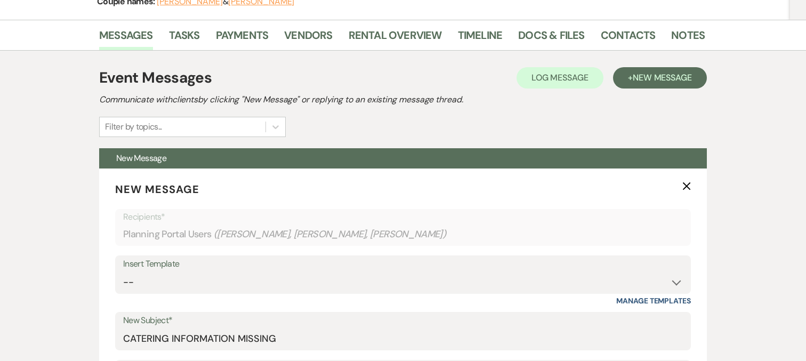
click at [506, 34] on li "Timeline" at bounding box center [488, 38] width 61 height 26
click at [523, 36] on link "Docs & Files" at bounding box center [551, 38] width 66 height 23
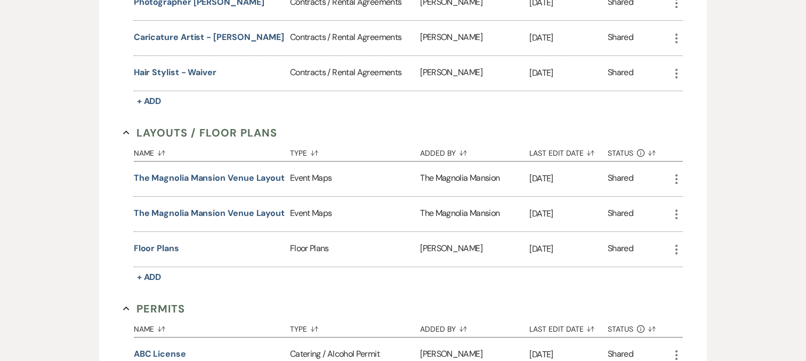
scroll to position [612, 0]
click at [161, 242] on button "Floor Plans" at bounding box center [156, 247] width 45 height 13
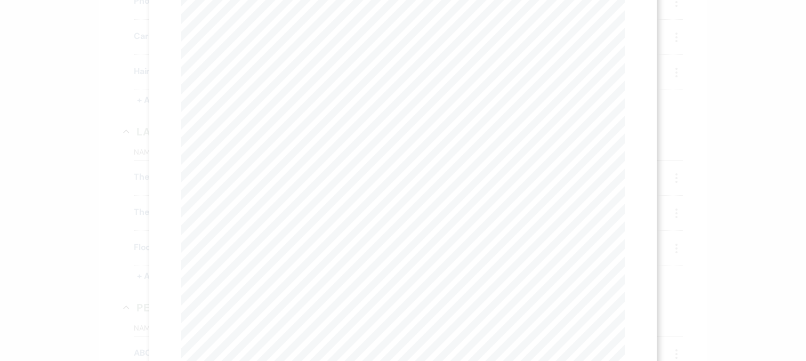
scroll to position [0, 0]
click at [620, 20] on button "X" at bounding box center [620, 28] width 16 height 19
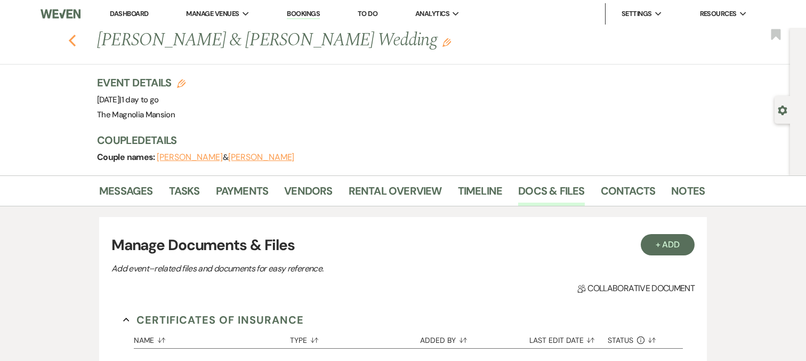
click at [71, 38] on use "button" at bounding box center [72, 41] width 7 height 12
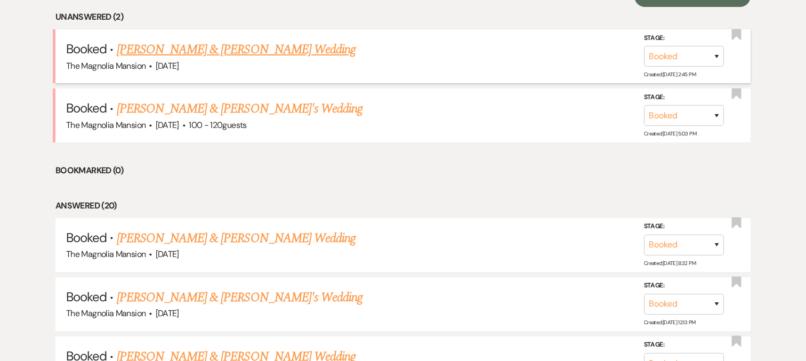
click at [209, 53] on link "[PERSON_NAME] & [PERSON_NAME] Wedding" at bounding box center [236, 49] width 239 height 19
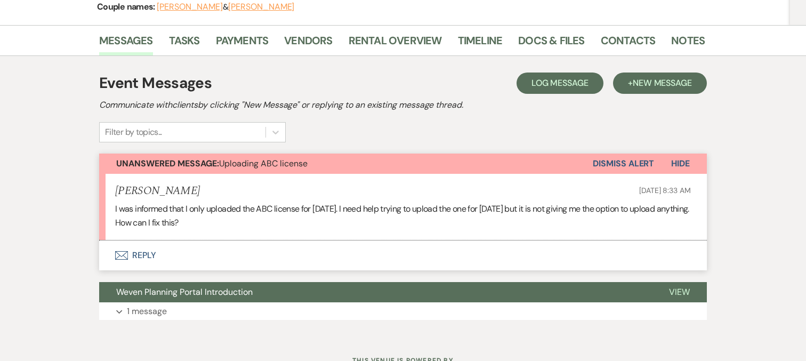
scroll to position [144, 0]
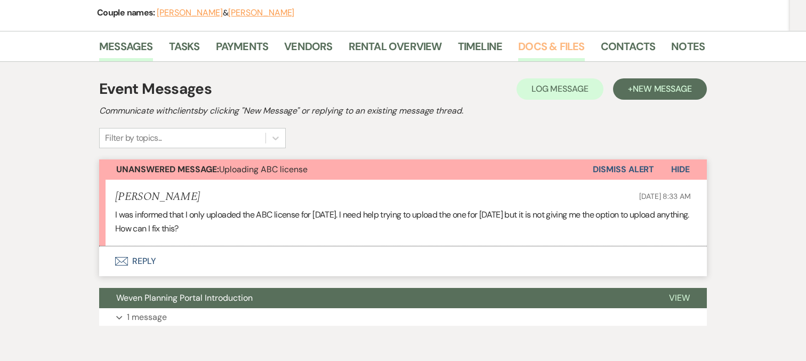
click at [560, 44] on link "Docs & Files" at bounding box center [551, 49] width 66 height 23
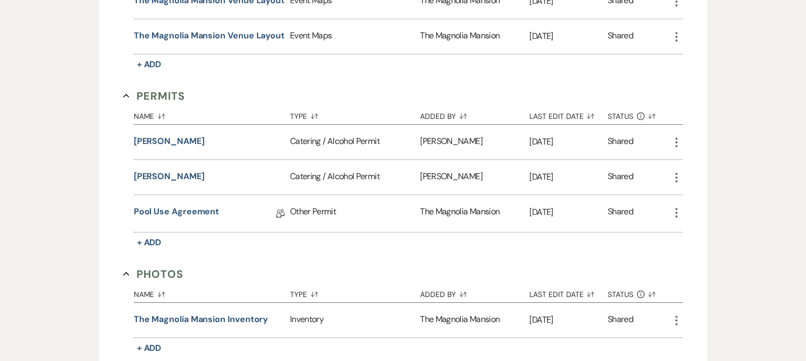
scroll to position [471, 0]
click at [162, 135] on button "[PERSON_NAME]" at bounding box center [169, 140] width 71 height 13
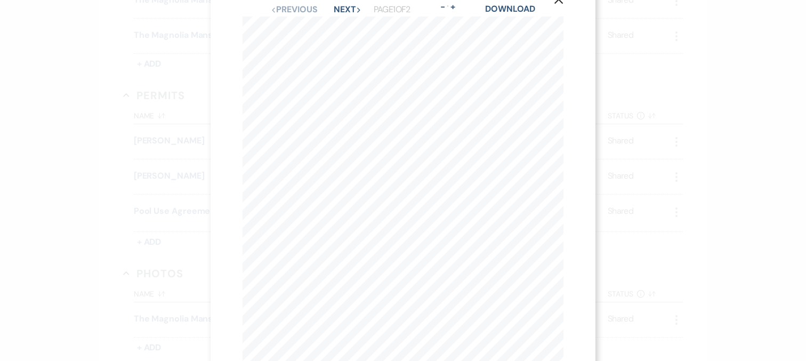
scroll to position [30, 0]
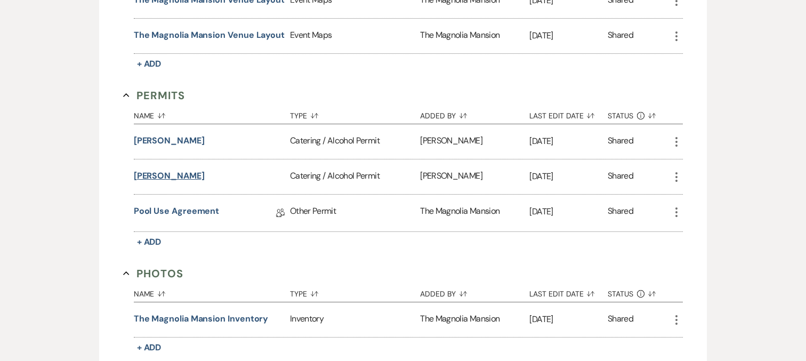
click at [185, 175] on button "[PERSON_NAME]" at bounding box center [169, 175] width 71 height 13
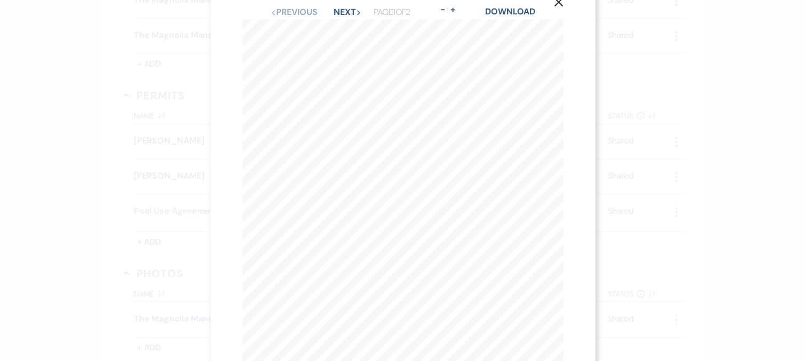
scroll to position [27, 0]
click at [558, 2] on use "button" at bounding box center [558, 1] width 9 height 9
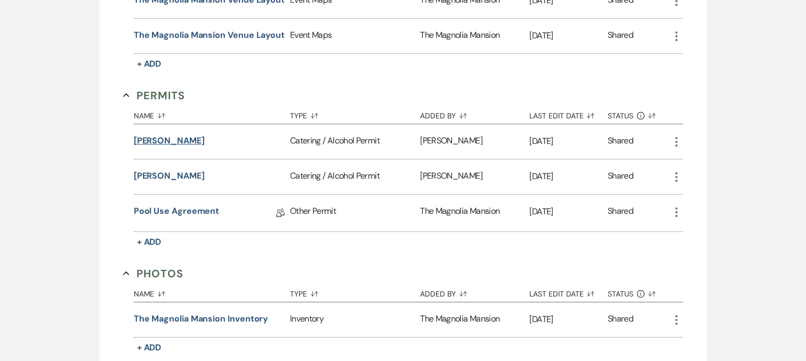
click at [179, 145] on button "[PERSON_NAME]" at bounding box center [169, 140] width 71 height 13
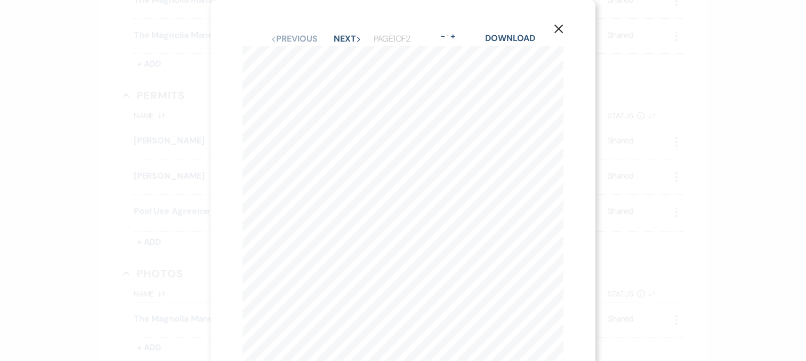
click at [558, 34] on icon "X" at bounding box center [559, 29] width 10 height 10
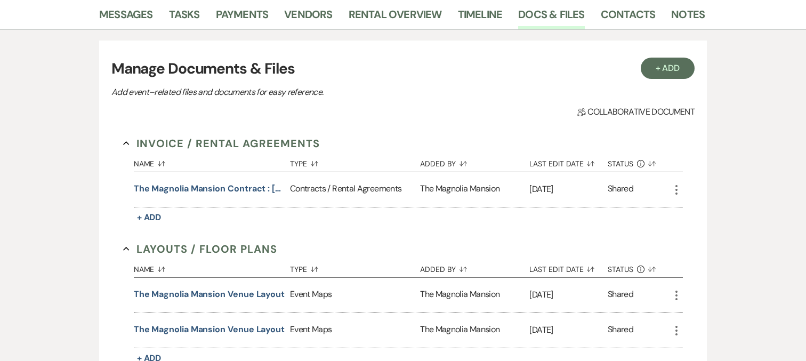
scroll to position [0, 0]
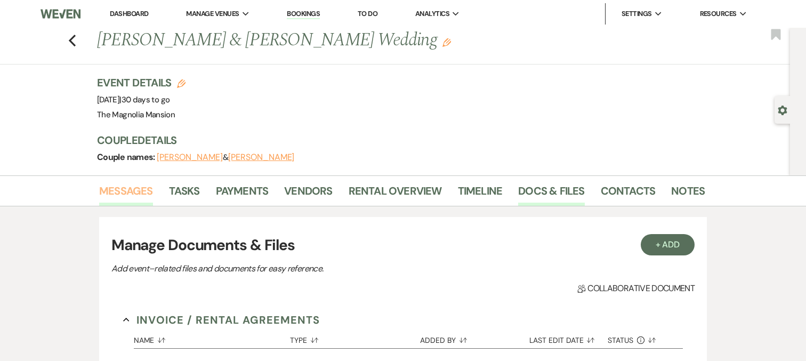
click at [152, 189] on link "Messages" at bounding box center [126, 193] width 54 height 23
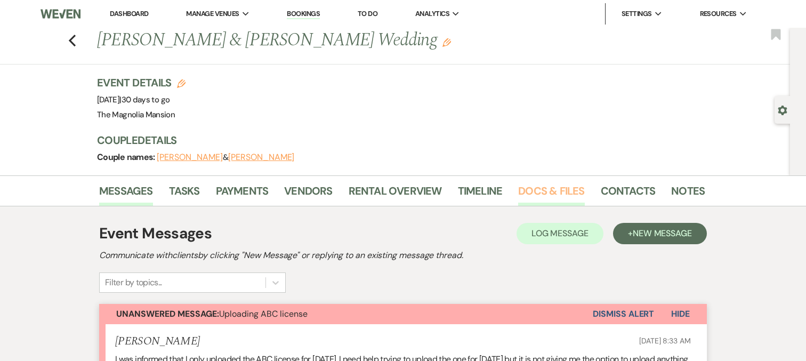
click at [520, 184] on link "Docs & Files" at bounding box center [551, 193] width 66 height 23
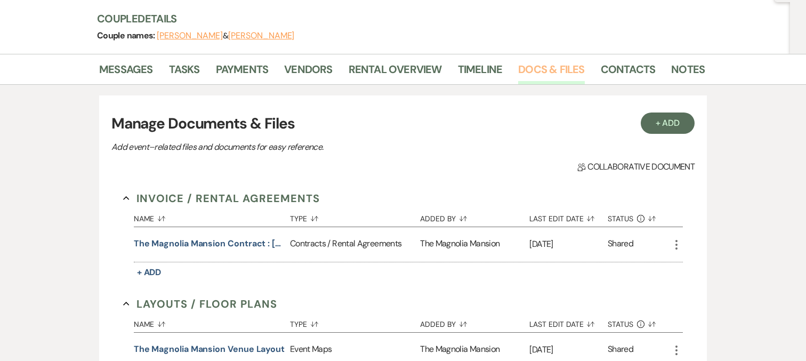
scroll to position [199, 0]
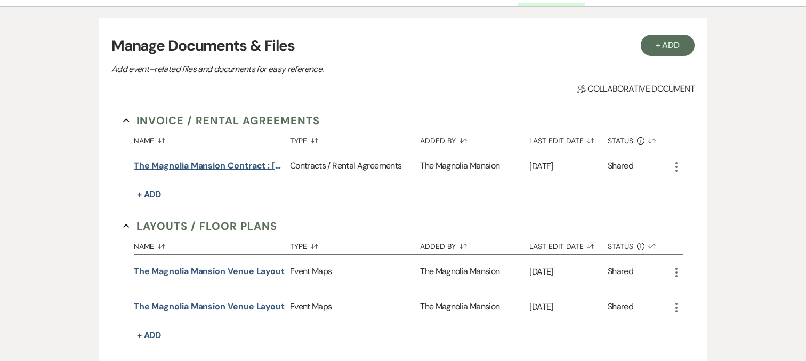
click at [218, 159] on button "The Magnolia Mansion Contract : [PERSON_NAME] & Bancord" at bounding box center [210, 165] width 152 height 13
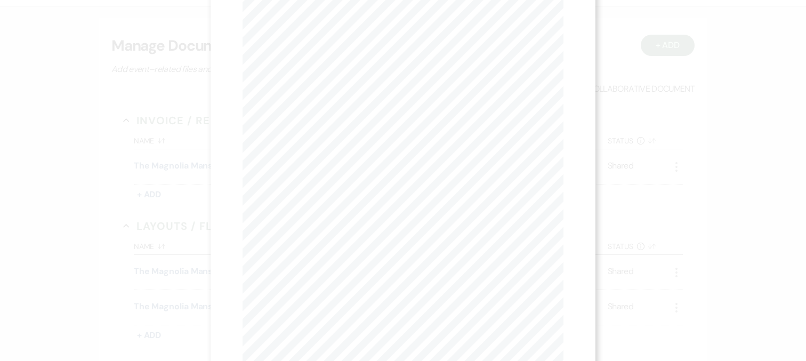
scroll to position [0, 0]
click at [555, 26] on icon "X" at bounding box center [559, 29] width 10 height 10
